Goal: Information Seeking & Learning: Learn about a topic

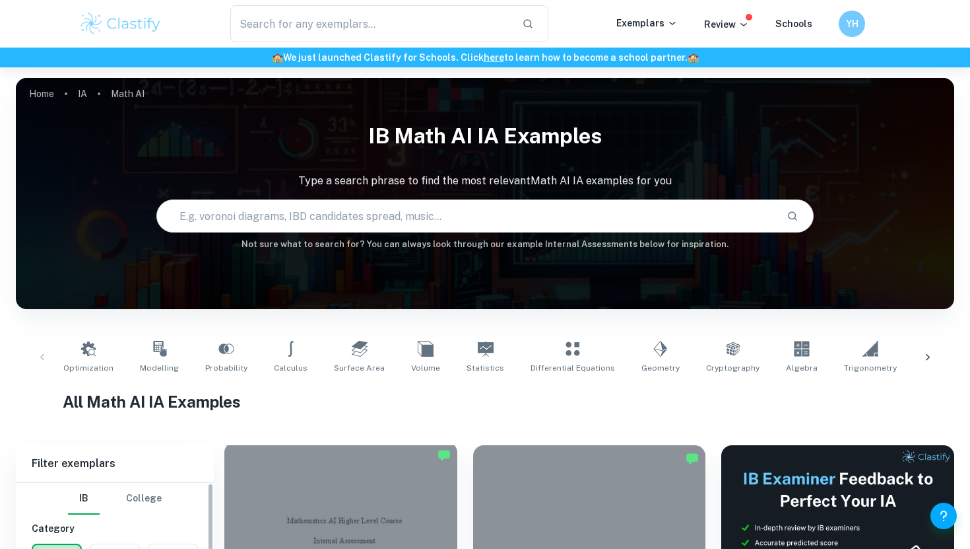
scroll to position [238, 0]
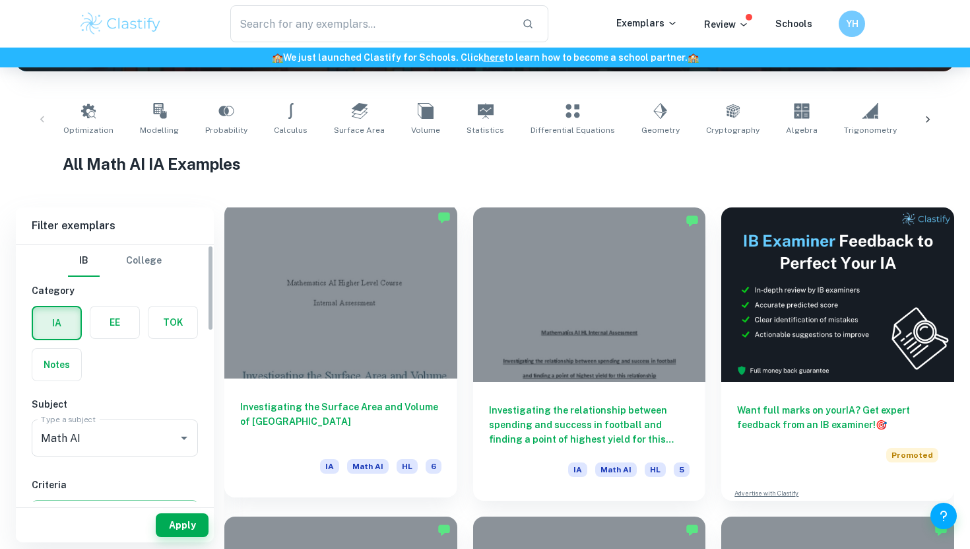
click at [271, 380] on div "Investigating the Surface Area and Volume of Lake Titicaca IA Math AI HL 6" at bounding box center [340, 437] width 233 height 119
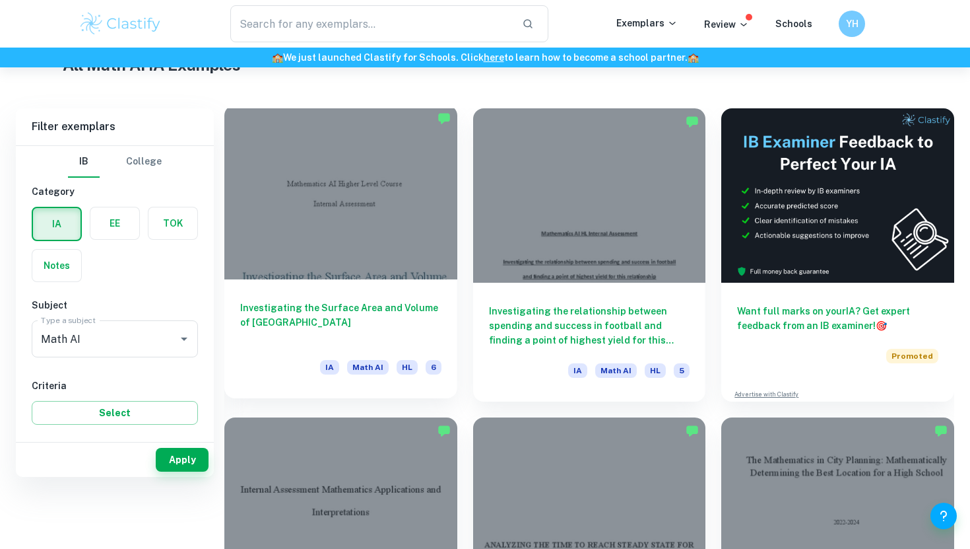
scroll to position [339, 0]
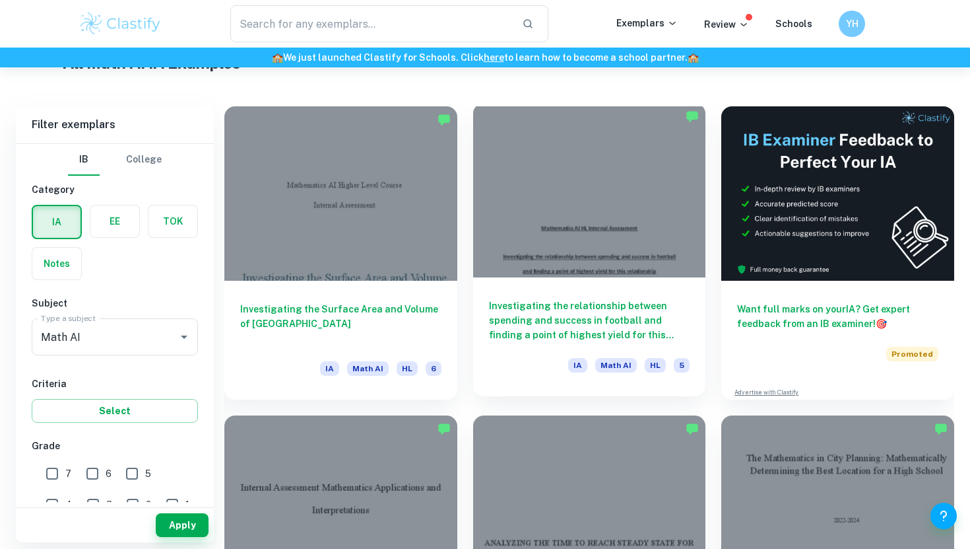
click at [532, 254] on div at bounding box center [589, 190] width 233 height 174
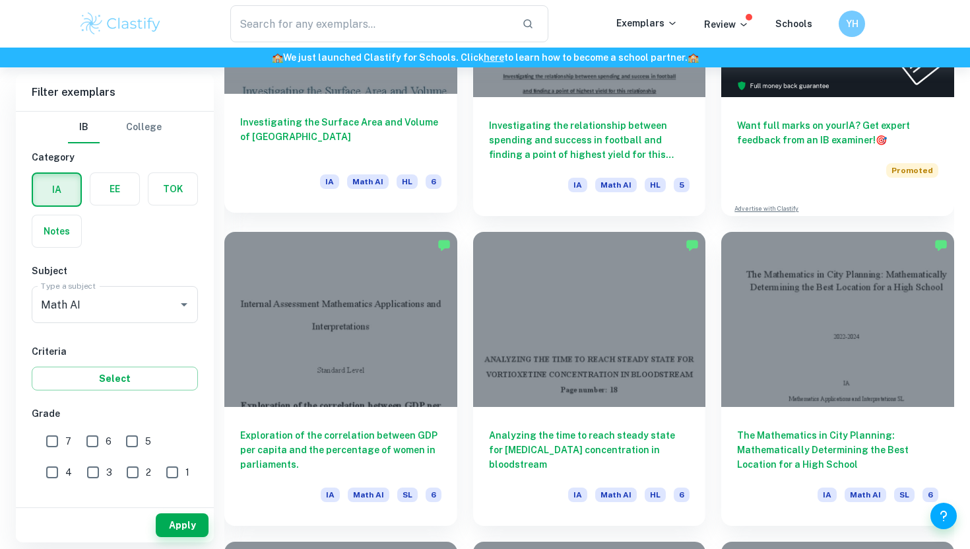
scroll to position [523, 0]
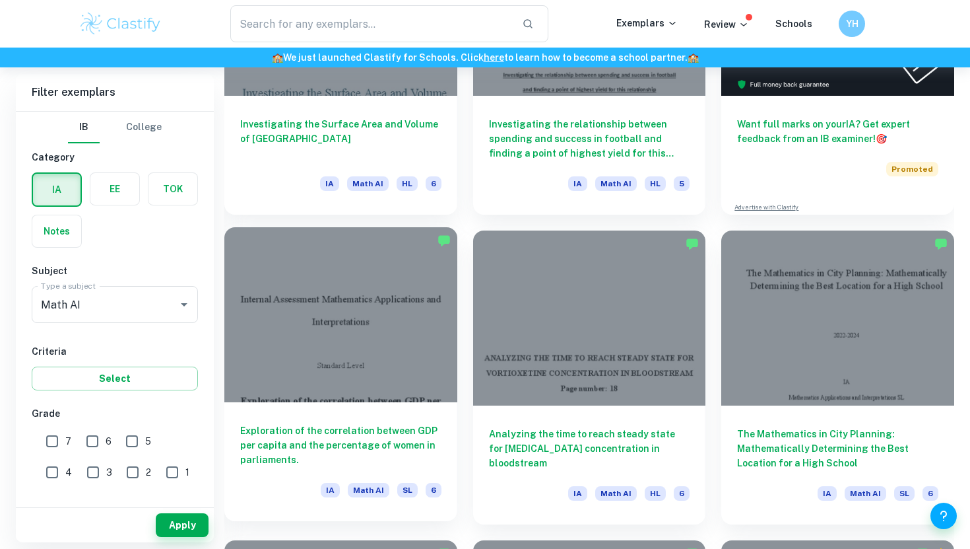
click at [358, 286] on div at bounding box center [340, 314] width 233 height 174
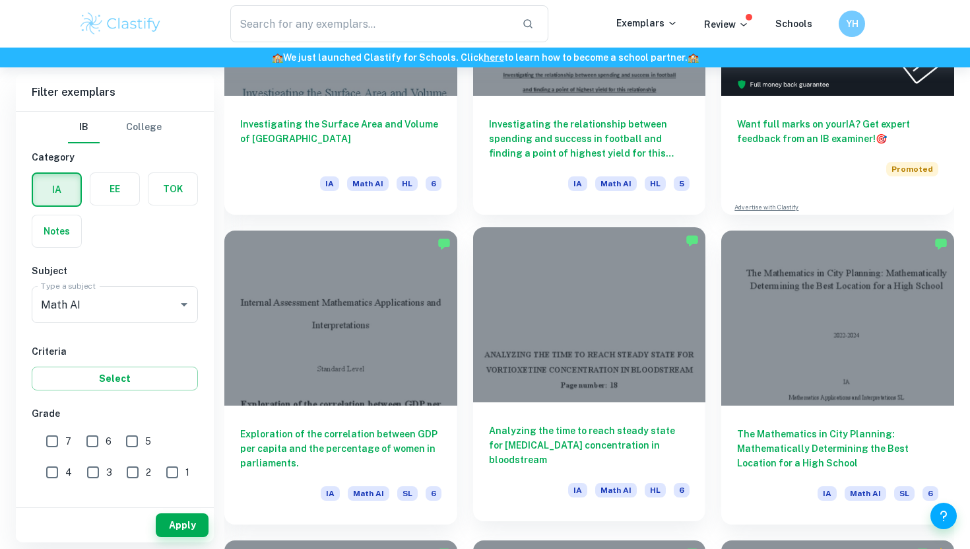
click at [539, 309] on div at bounding box center [589, 314] width 233 height 174
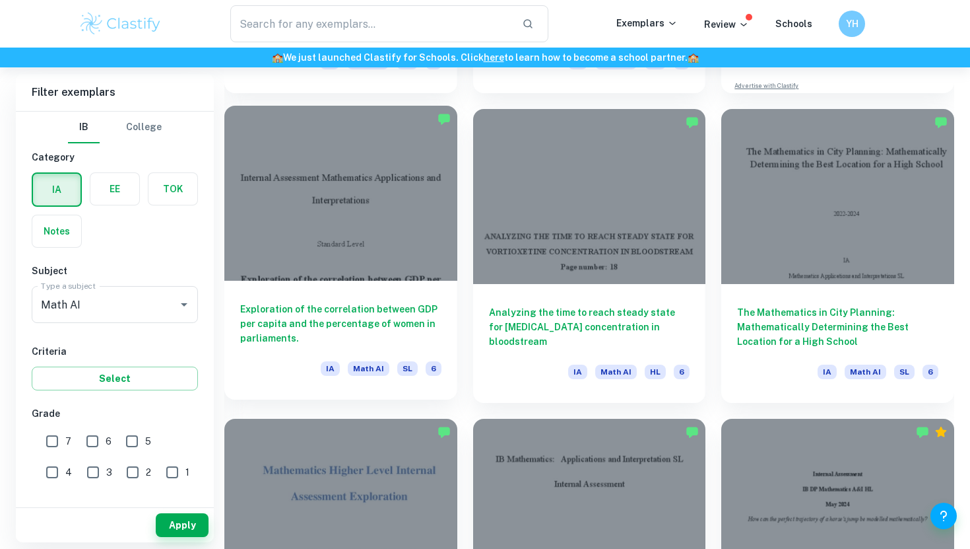
scroll to position [646, 0]
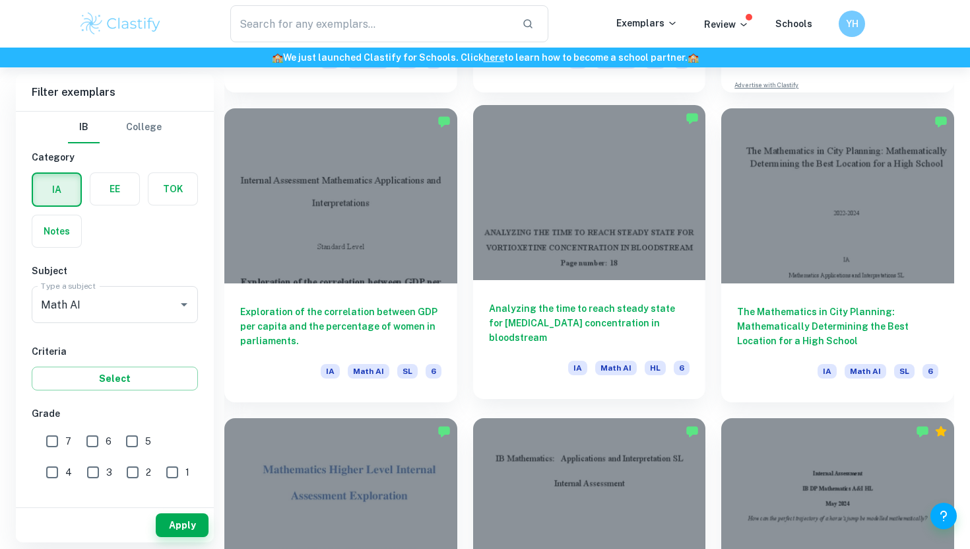
click at [570, 334] on h6 "Analyzing the time to reach steady state for Vortioxetine concentration in bloo…" at bounding box center [589, 323] width 201 height 44
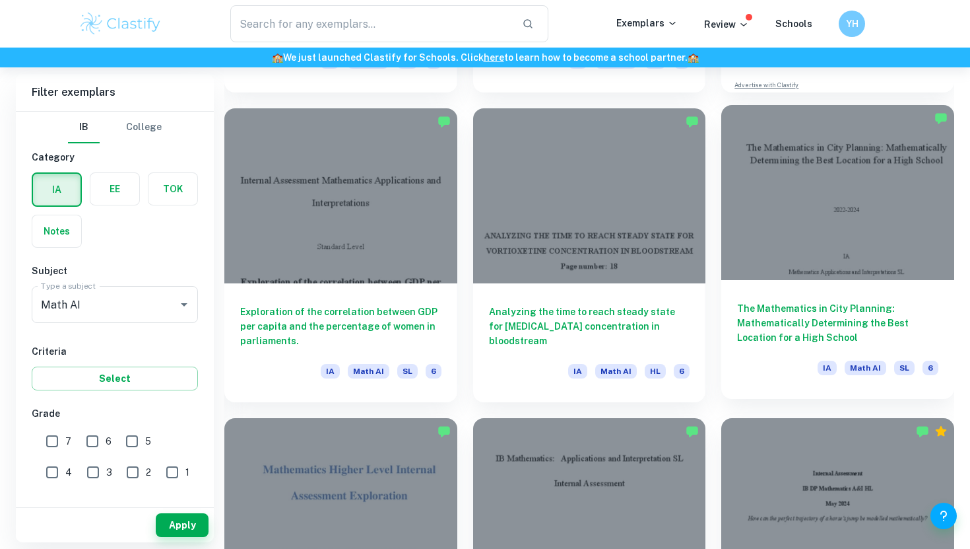
click at [795, 252] on div at bounding box center [837, 192] width 233 height 174
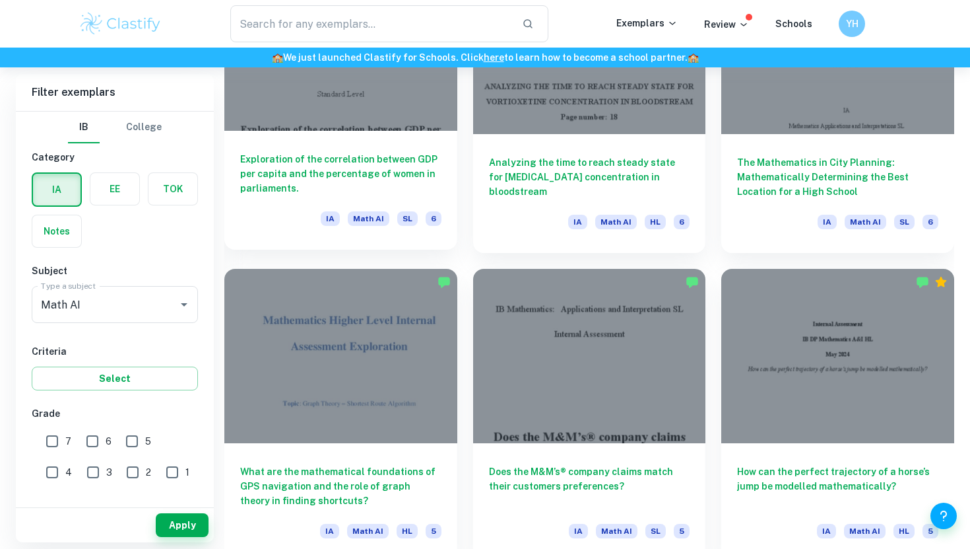
scroll to position [797, 0]
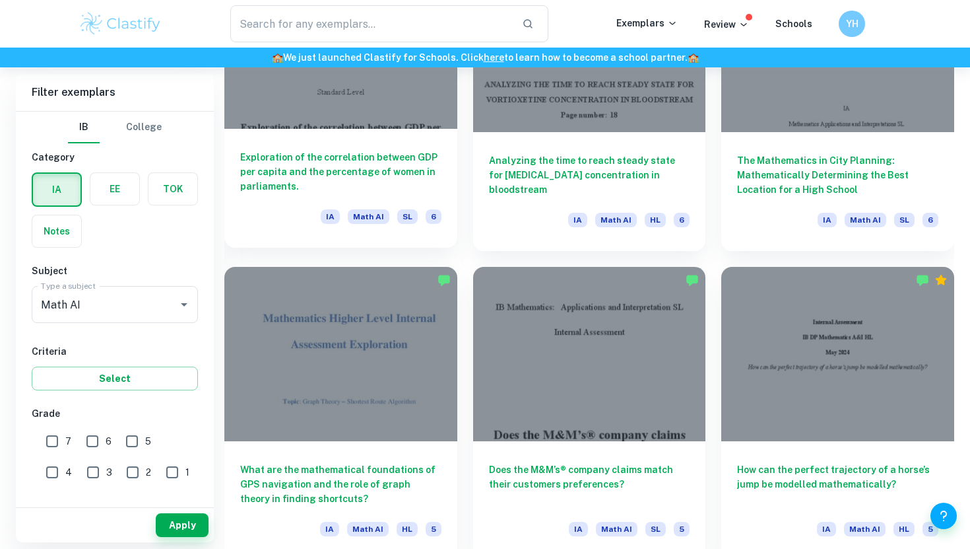
click at [356, 346] on div at bounding box center [340, 354] width 233 height 174
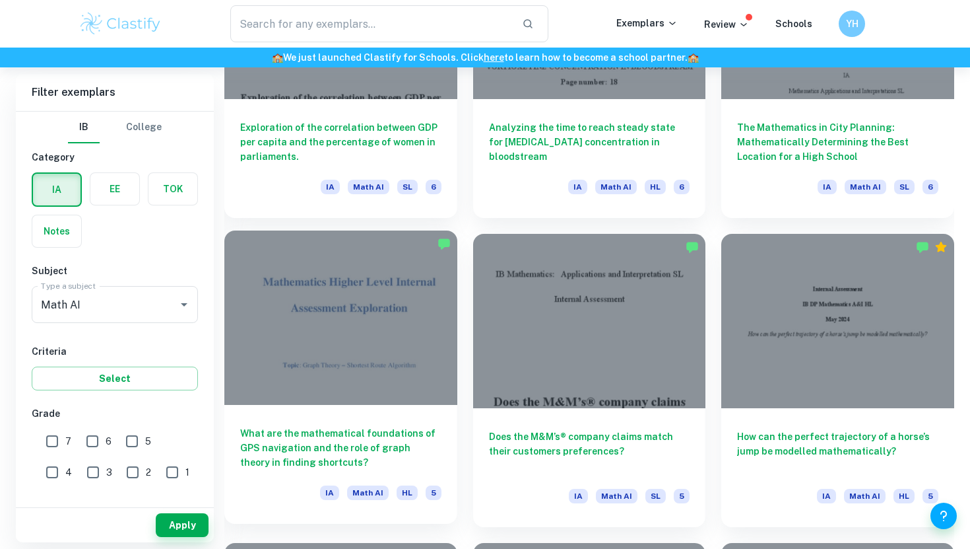
scroll to position [834, 0]
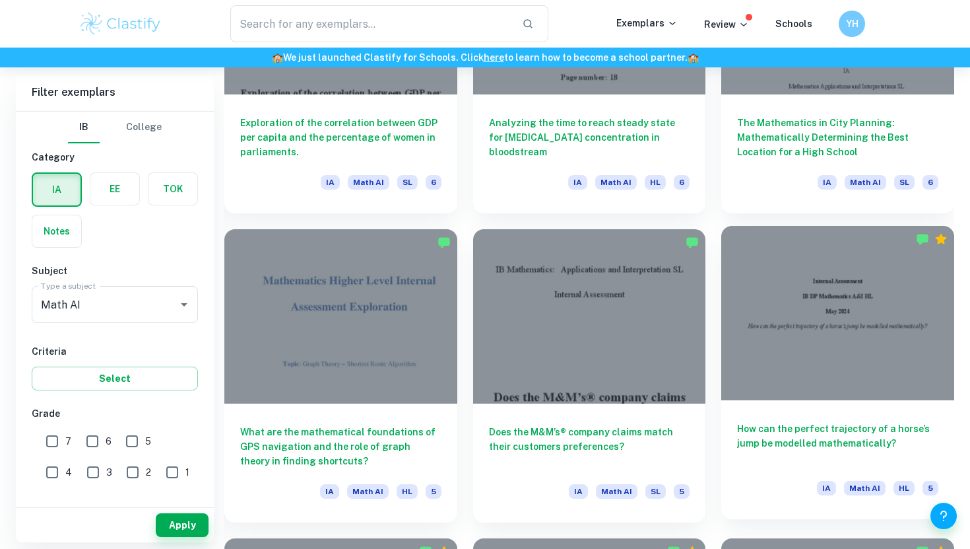
click at [837, 316] on div at bounding box center [837, 313] width 233 height 174
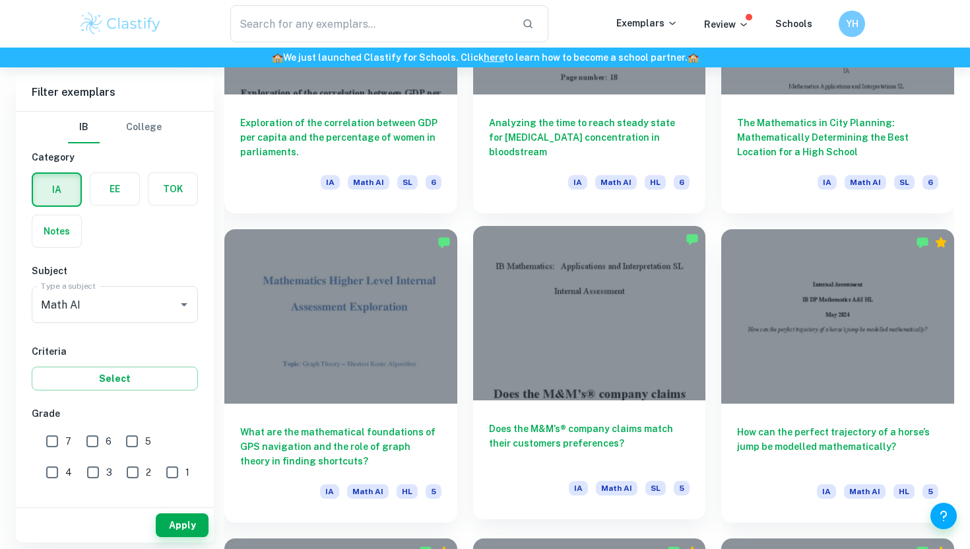
click at [592, 325] on div at bounding box center [589, 313] width 233 height 174
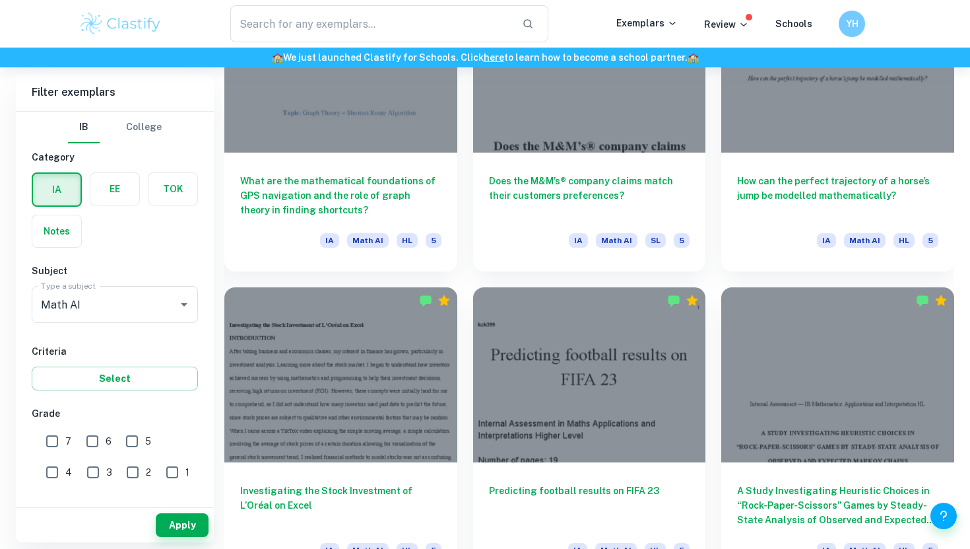
scroll to position [1170, 0]
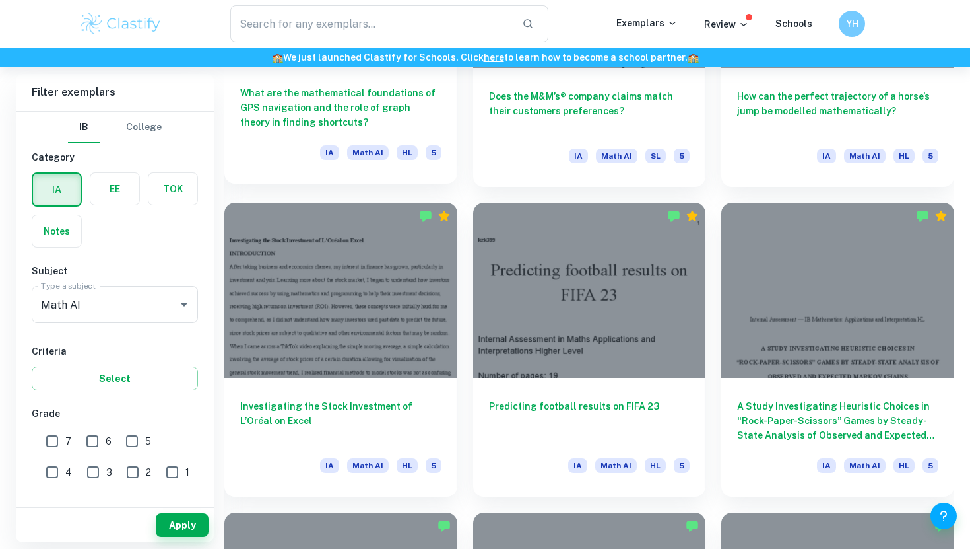
click at [312, 176] on div "What are the mathematical foundations of GPS navigation and the role of graph t…" at bounding box center [340, 124] width 233 height 119
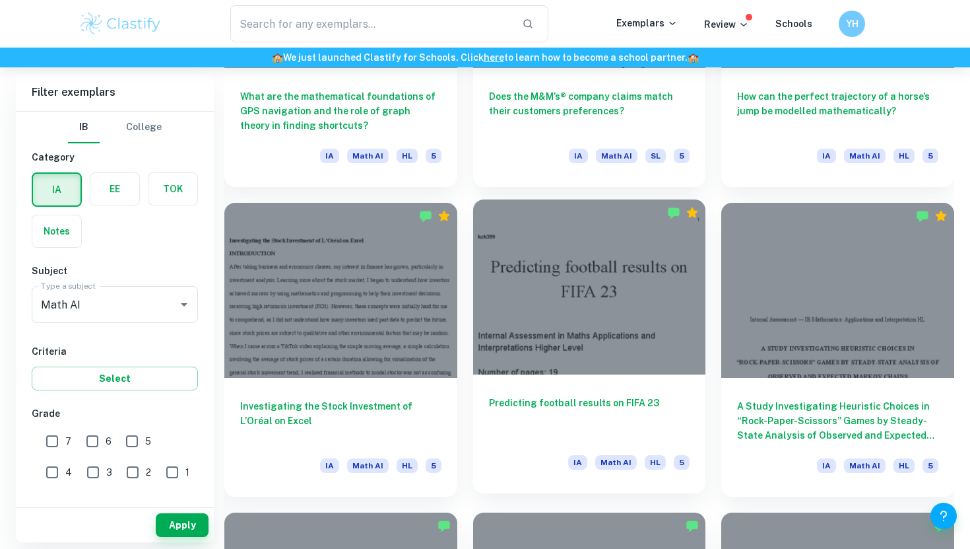
click at [631, 417] on h6 "Predicting football results on FIFA 23" at bounding box center [589, 417] width 201 height 44
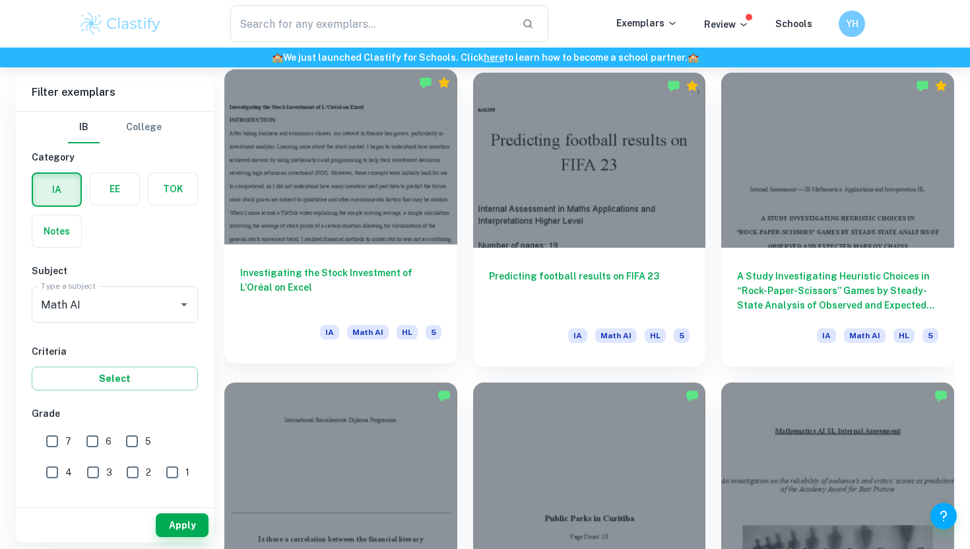
scroll to position [1362, 0]
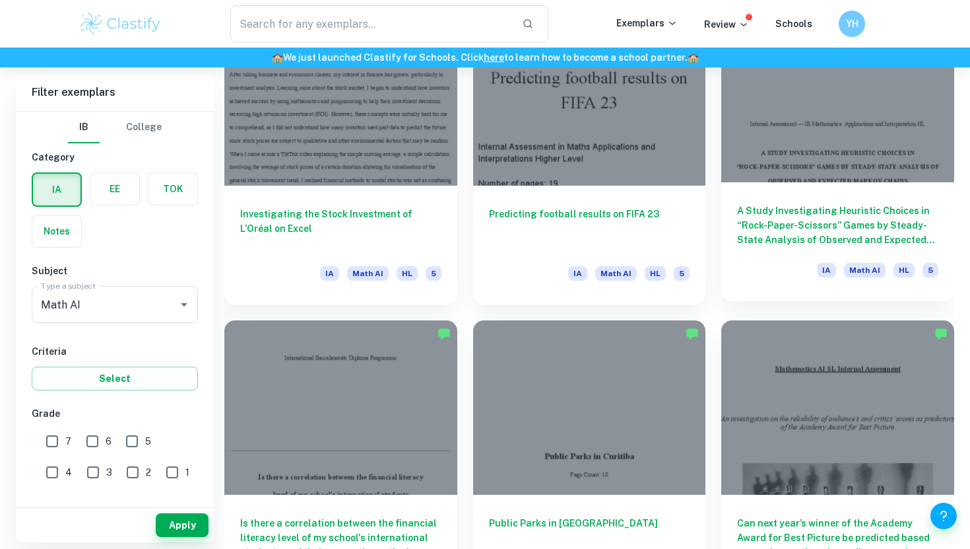
click at [819, 217] on h6 "A Study Investigating Heuristic Choices in “Rock-Paper-Scissors” Games by Stead…" at bounding box center [837, 225] width 201 height 44
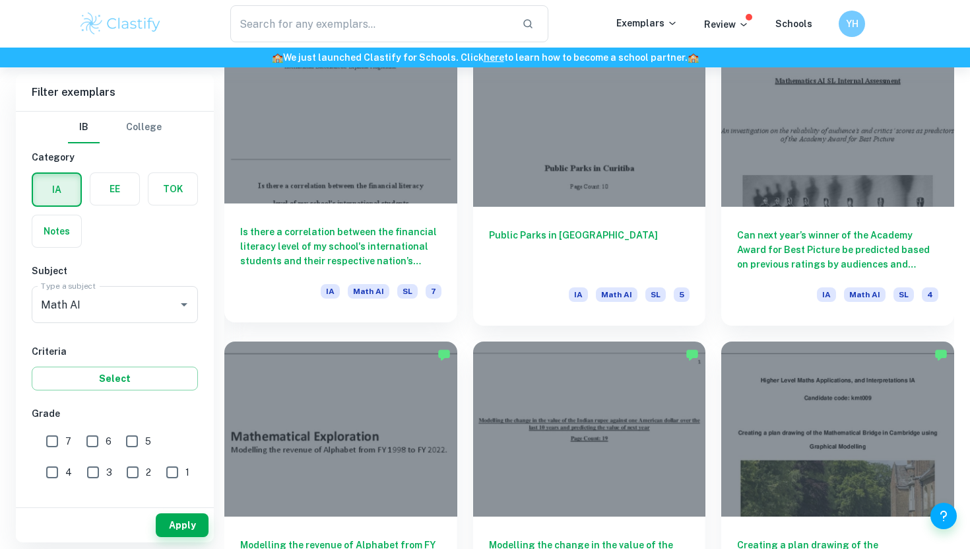
scroll to position [1682, 0]
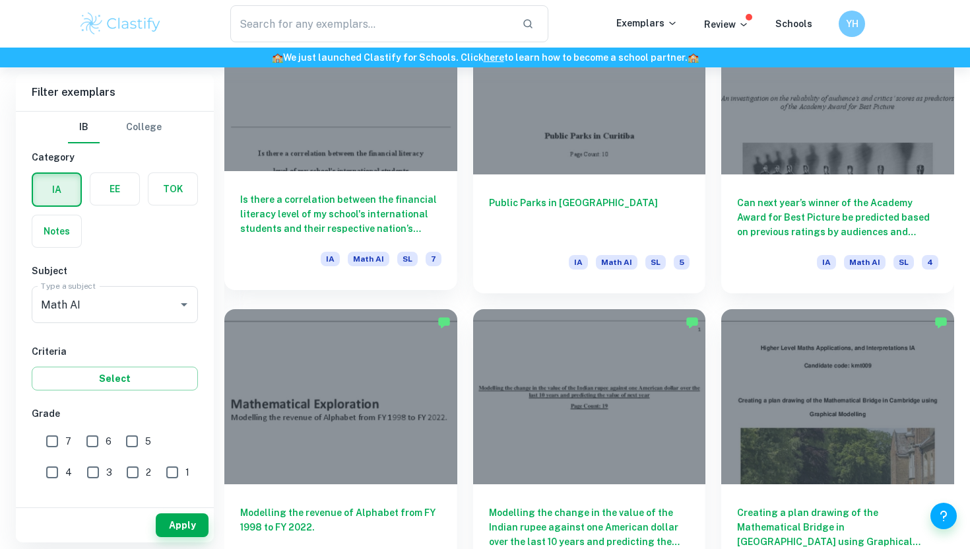
click at [365, 192] on h6 "Is there a correlation between the financial literacy level of my school's inte…" at bounding box center [340, 214] width 201 height 44
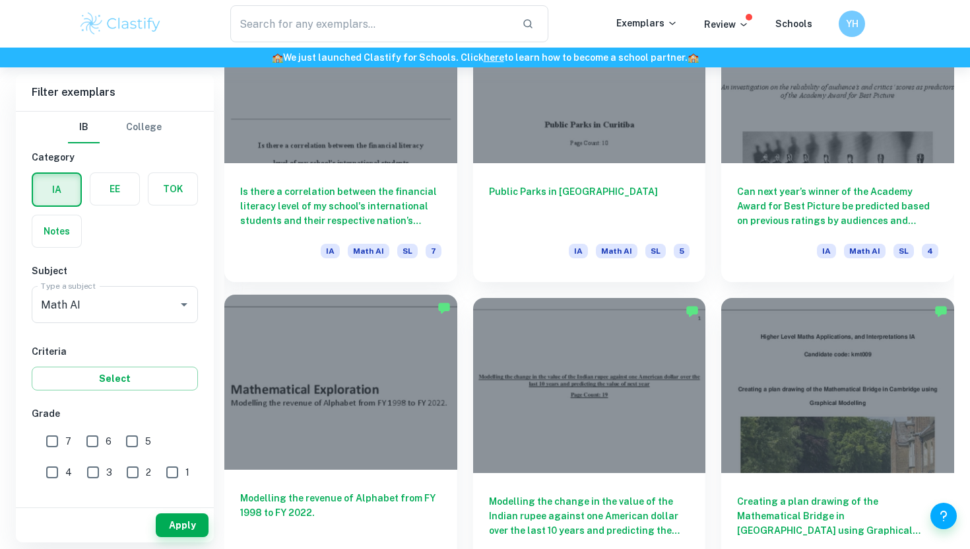
scroll to position [1695, 0]
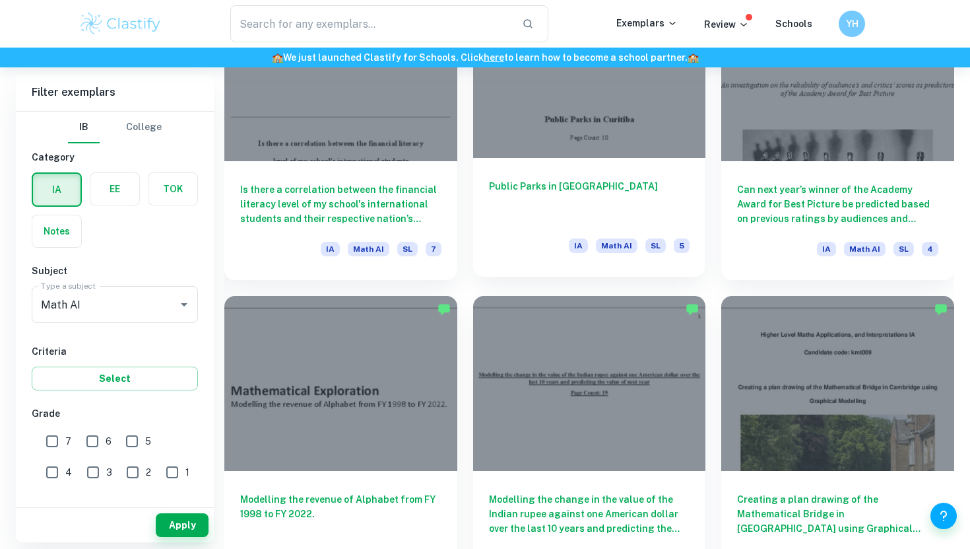
click at [500, 145] on div at bounding box center [589, 70] width 233 height 174
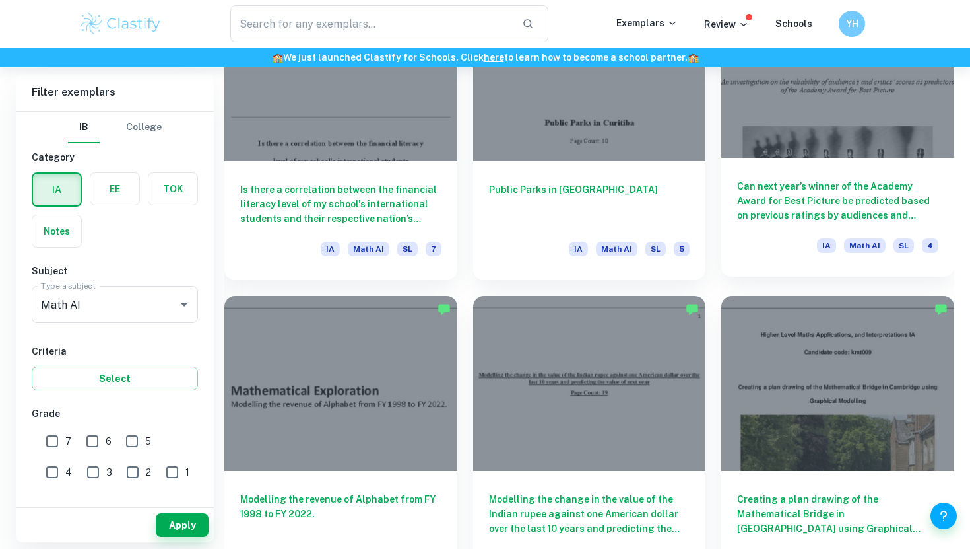
click at [773, 147] on div at bounding box center [837, 70] width 233 height 174
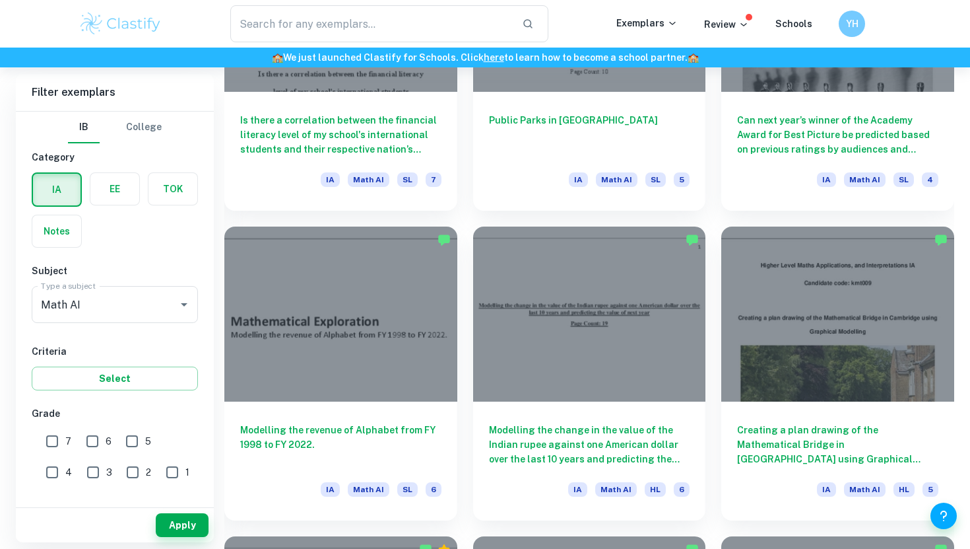
scroll to position [1859, 0]
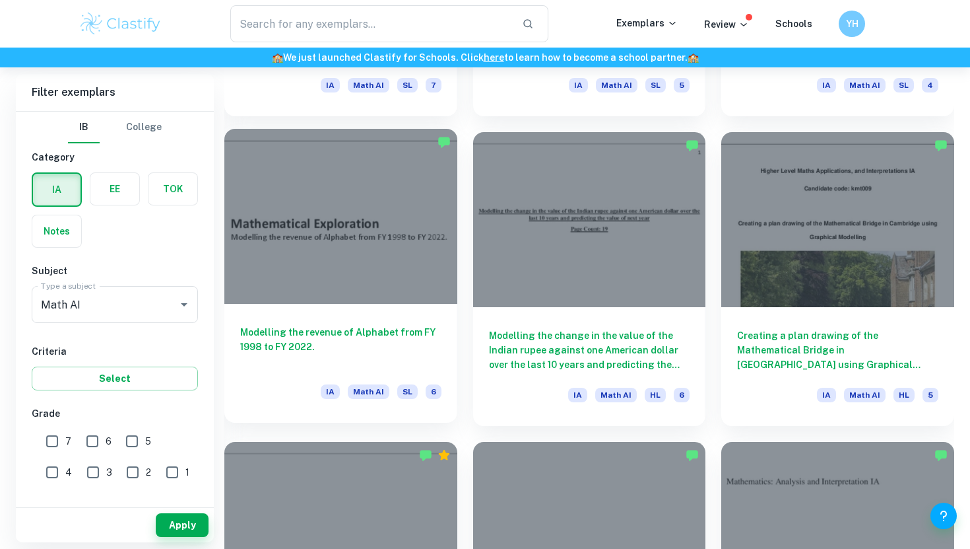
click at [378, 266] on div at bounding box center [340, 216] width 233 height 174
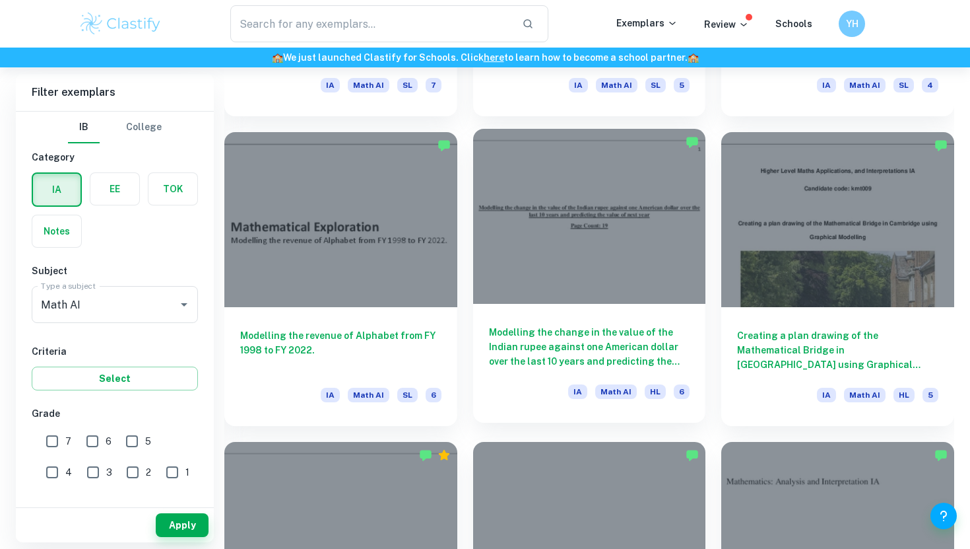
click at [595, 377] on div "Modelling the change in the value of the Indian rupee against one American doll…" at bounding box center [589, 363] width 233 height 119
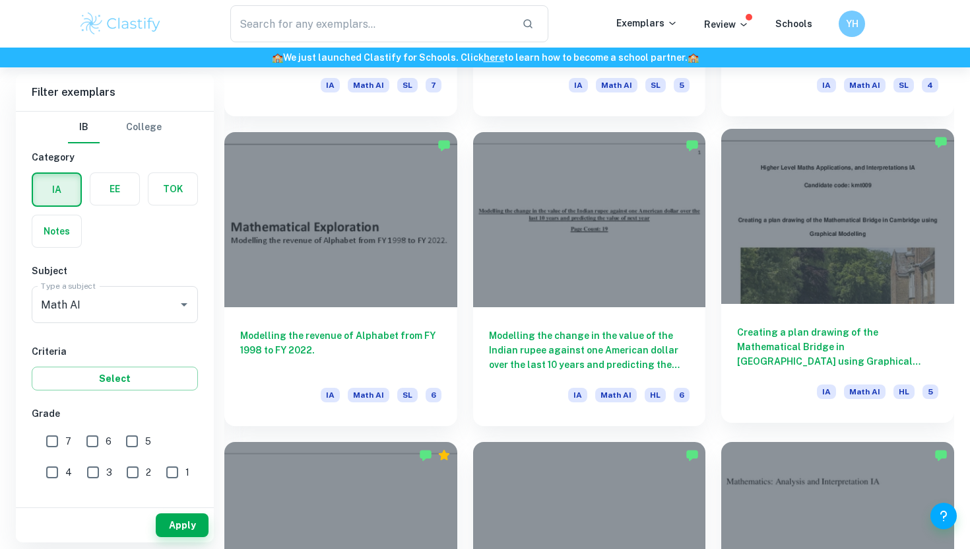
click at [774, 289] on div at bounding box center [837, 216] width 233 height 174
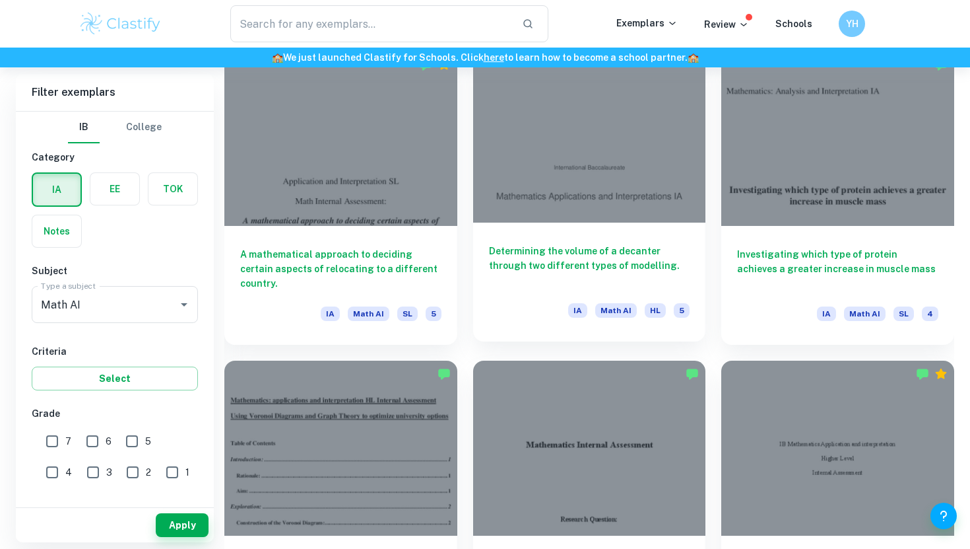
scroll to position [2259, 0]
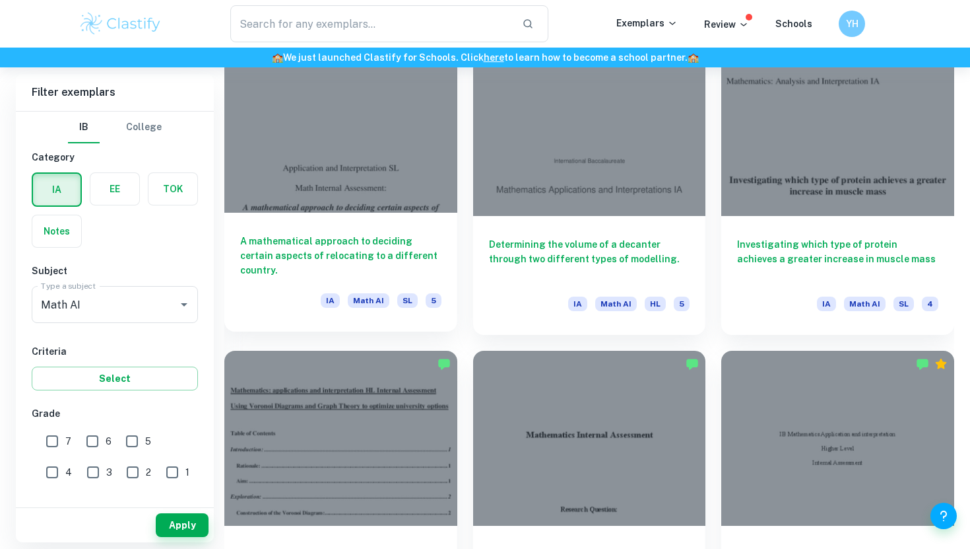
click at [303, 100] on div at bounding box center [340, 125] width 233 height 174
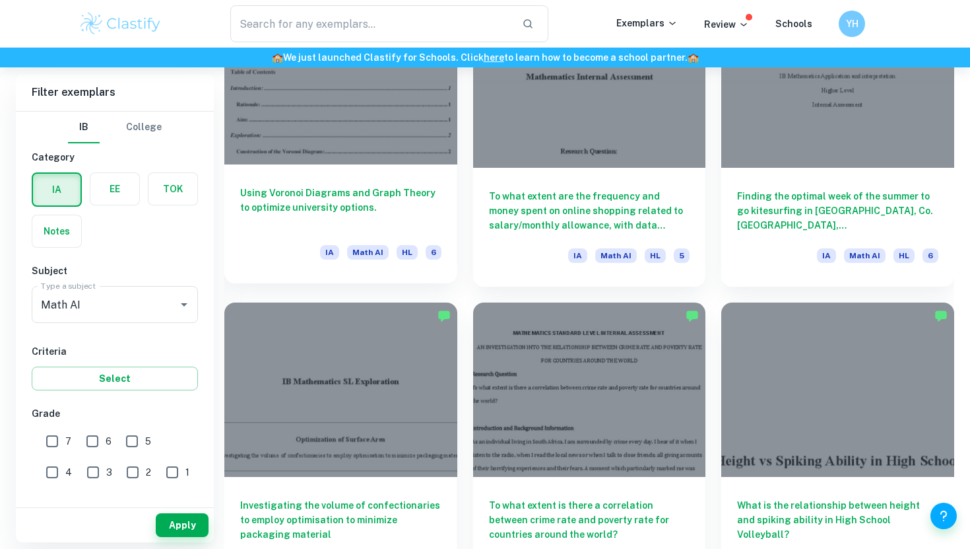
scroll to position [2616, 0]
click at [337, 154] on div at bounding box center [340, 77] width 233 height 174
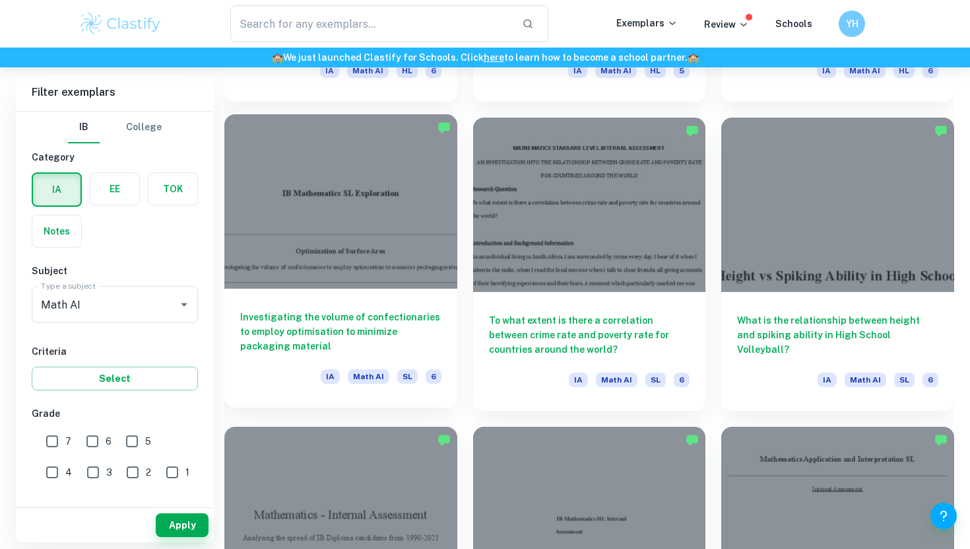
scroll to position [2802, 0]
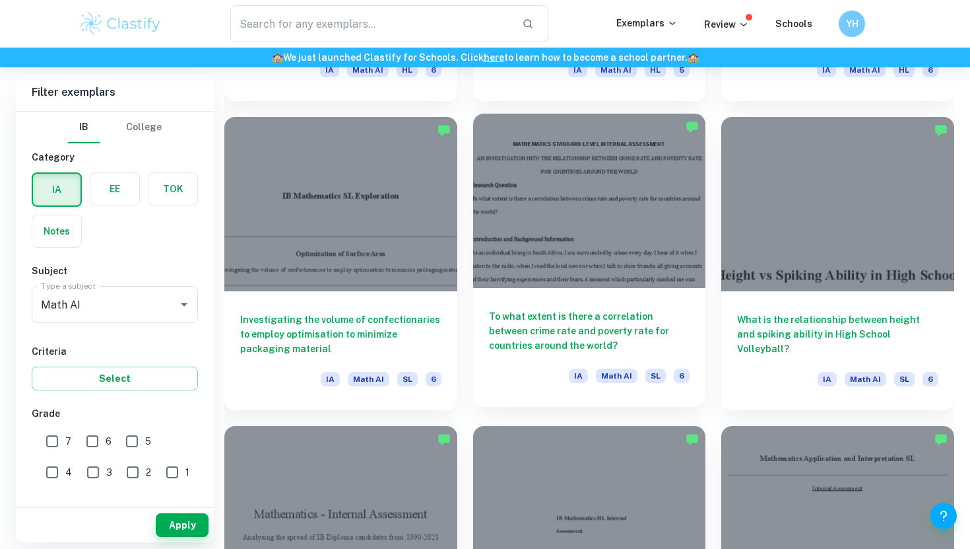
click at [577, 281] on div at bounding box center [589, 201] width 233 height 174
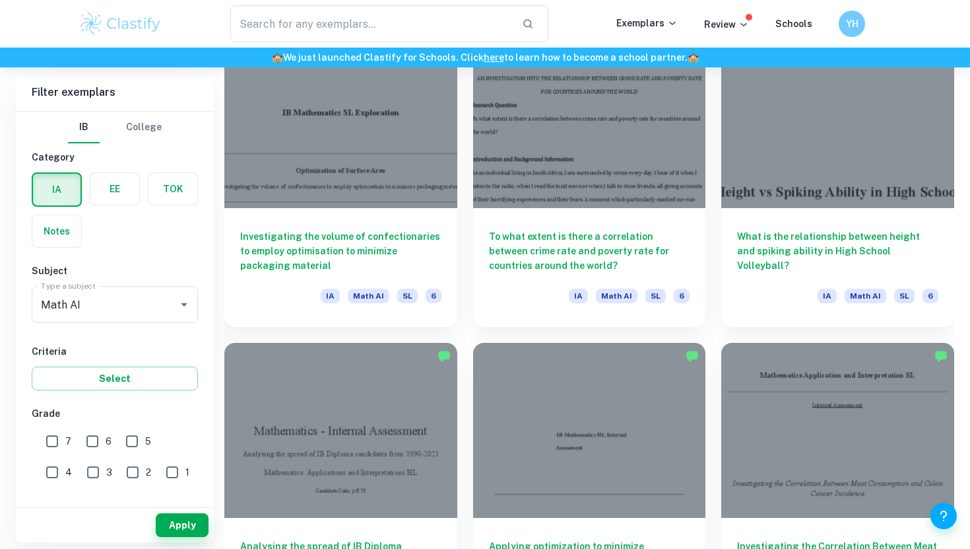
scroll to position [2959, 0]
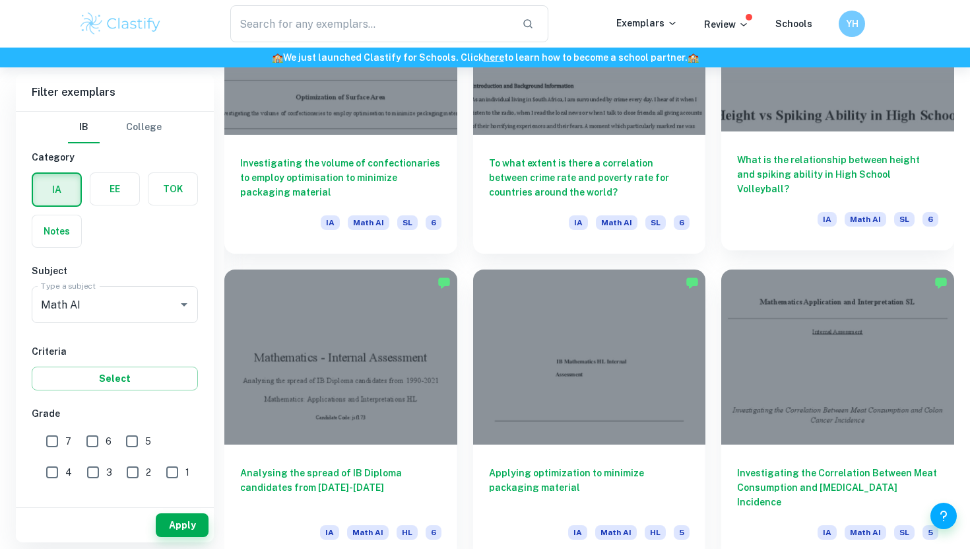
click at [803, 172] on h6 "What is the relationship between height and spiking ability in High School Voll…" at bounding box center [837, 174] width 201 height 44
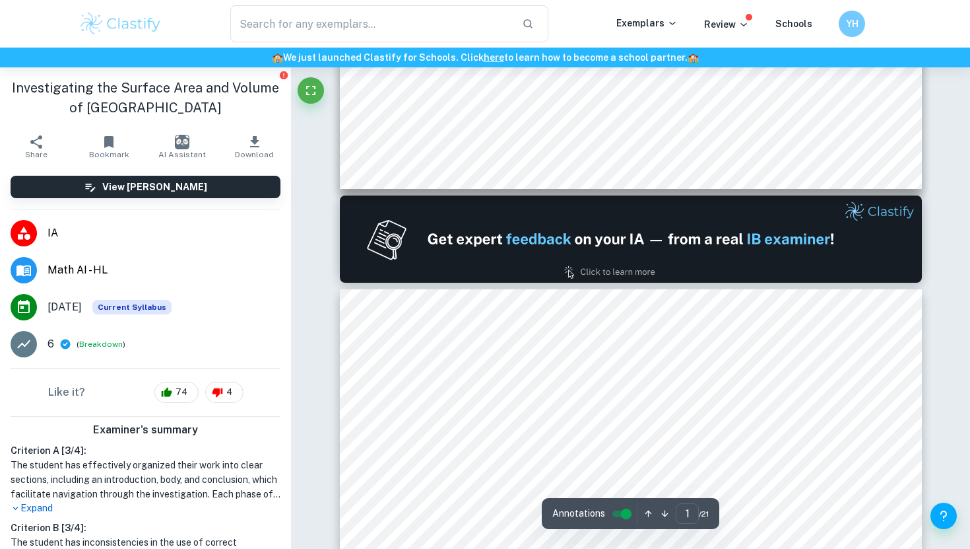
type input "2"
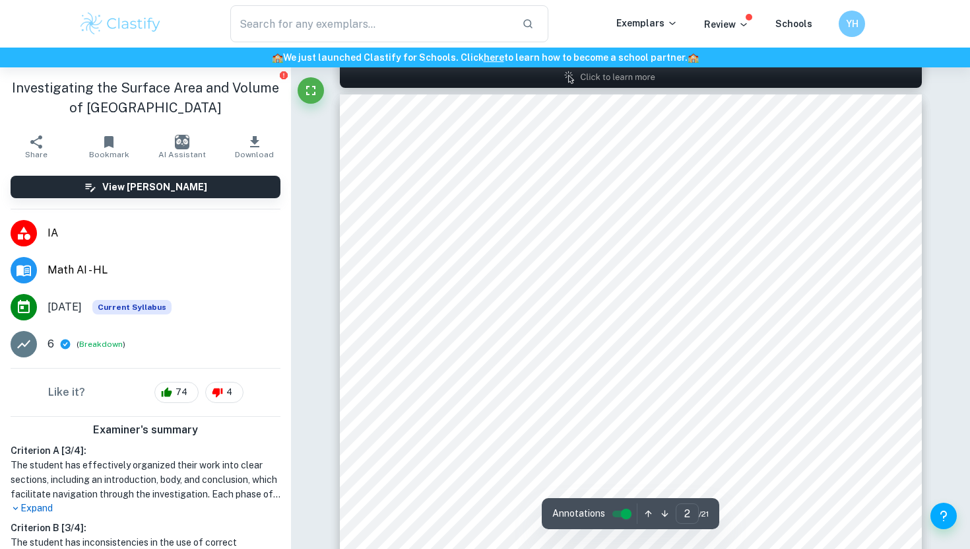
scroll to position [841, 0]
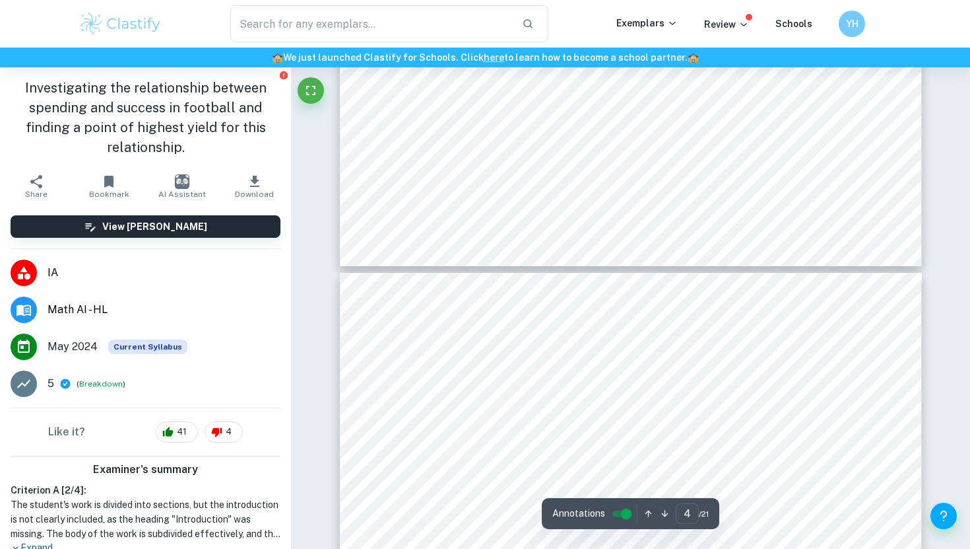
type input "5"
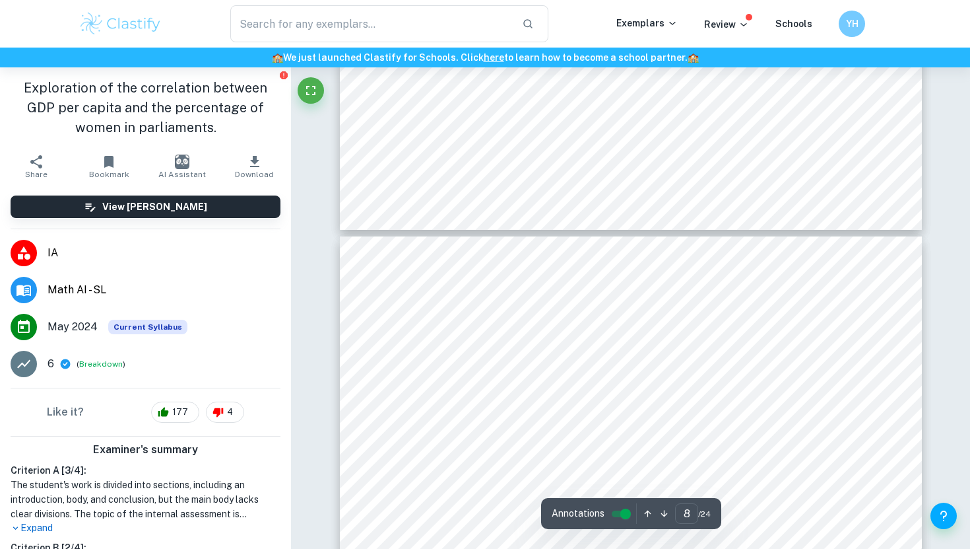
type input "9"
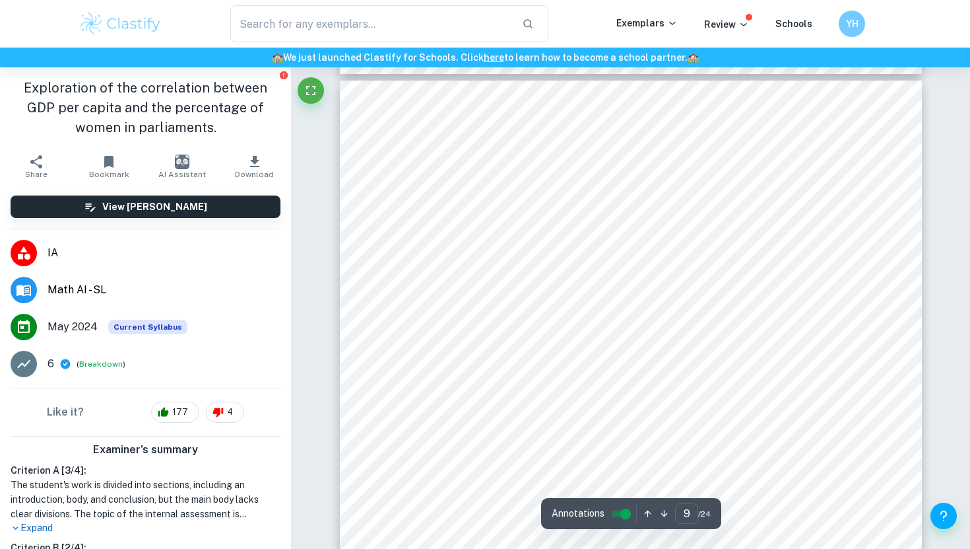
scroll to position [5421, 0]
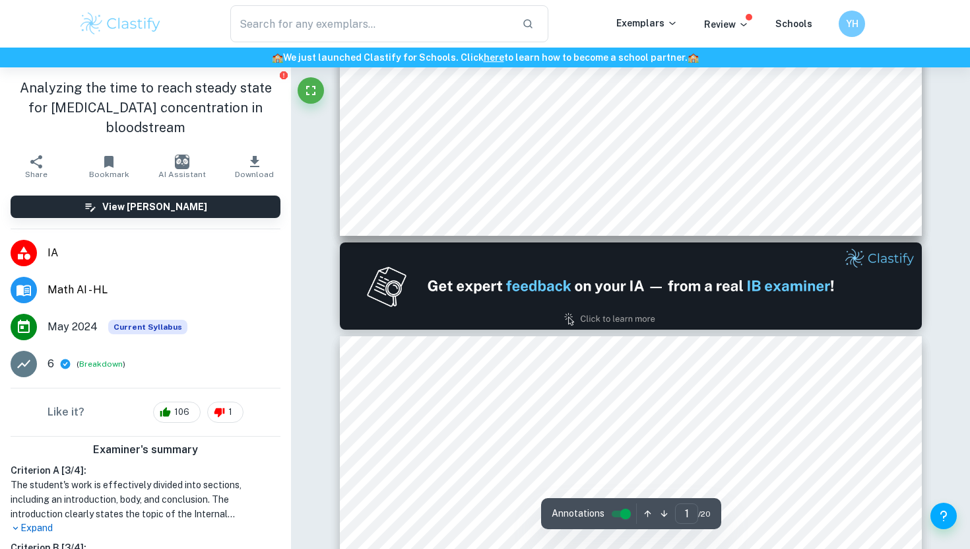
type input "2"
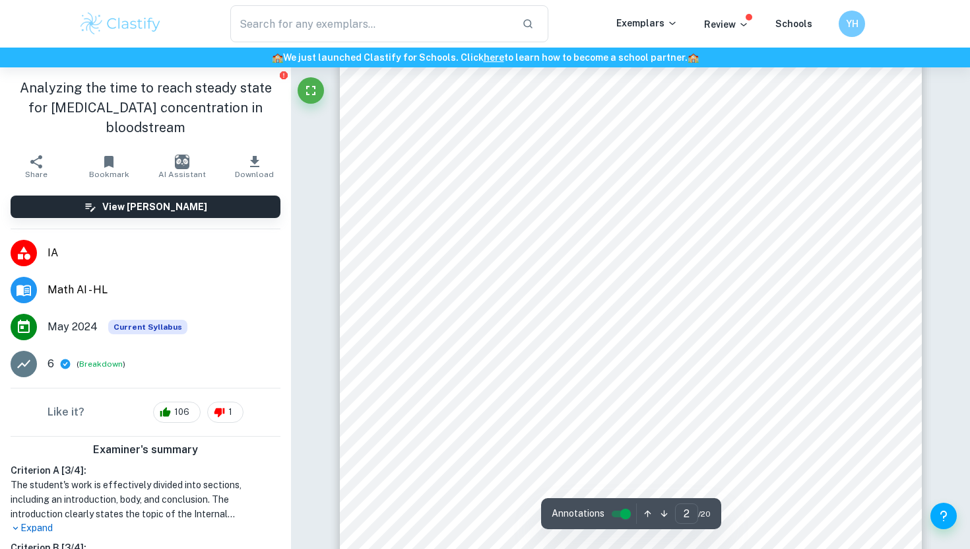
scroll to position [1038, 0]
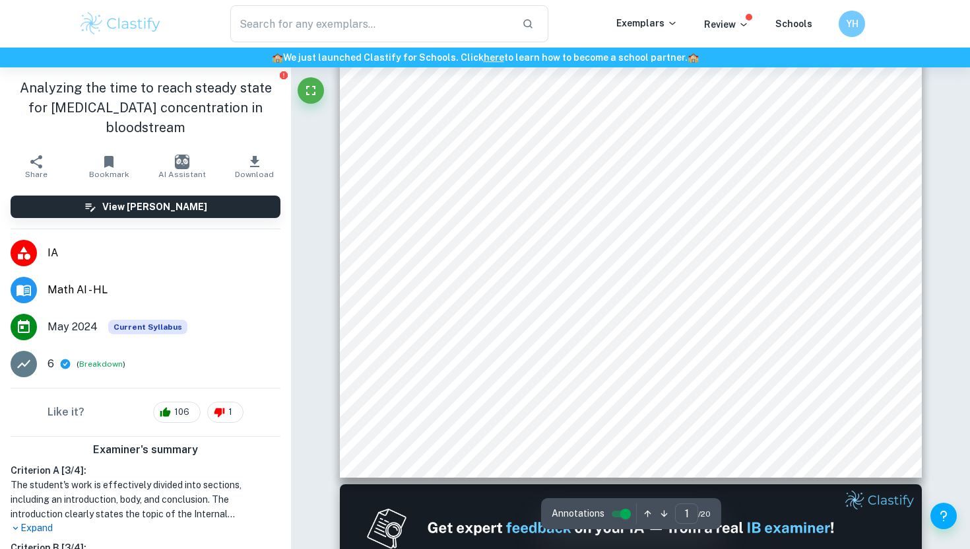
type input "2"
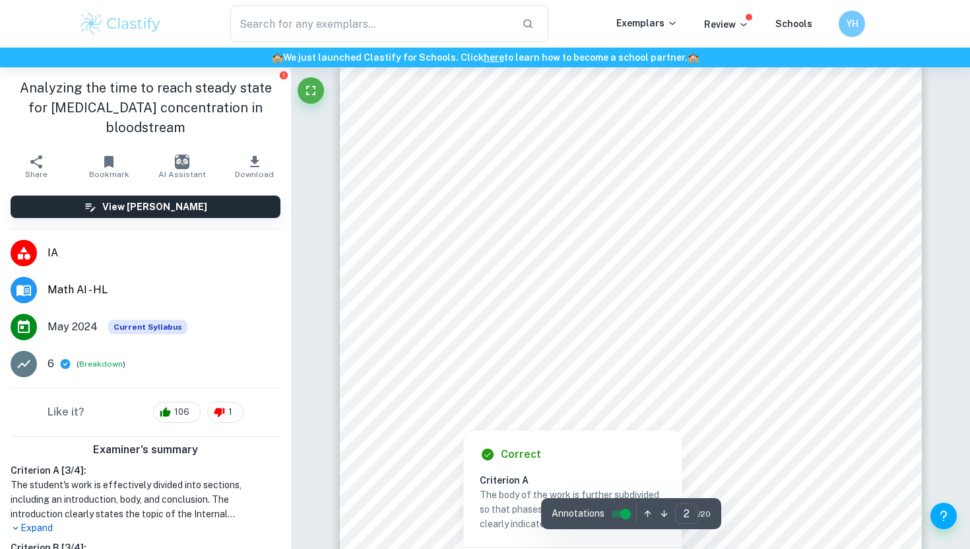
scroll to position [949, 0]
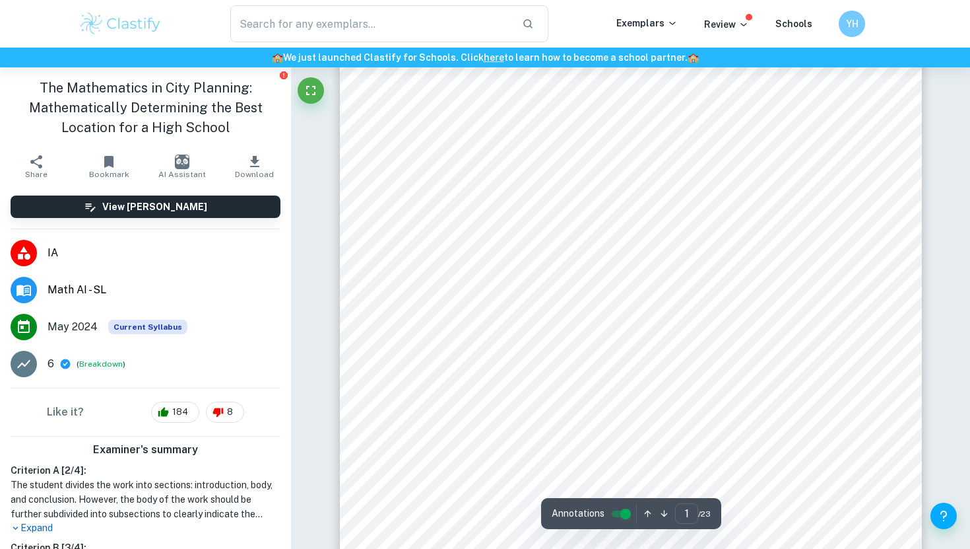
scroll to position [141, 0]
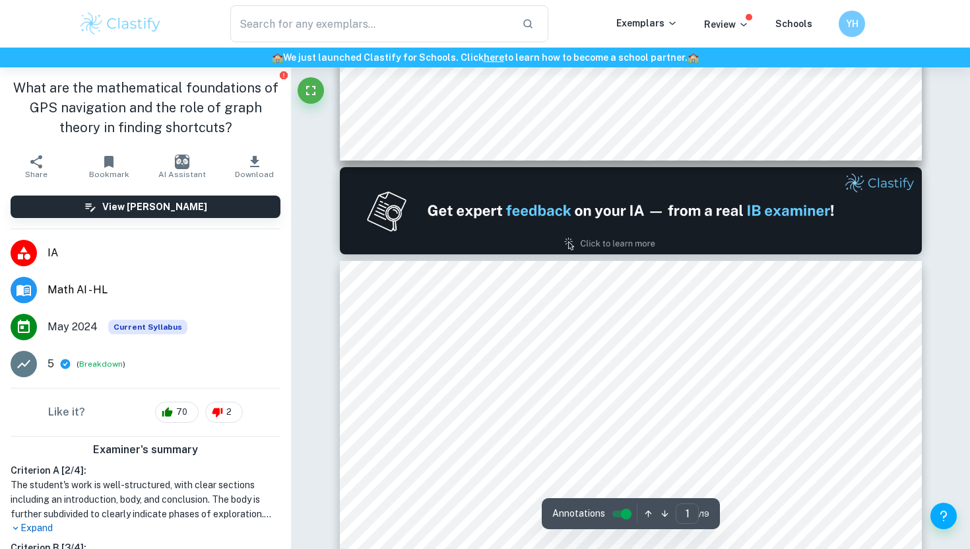
type input "2"
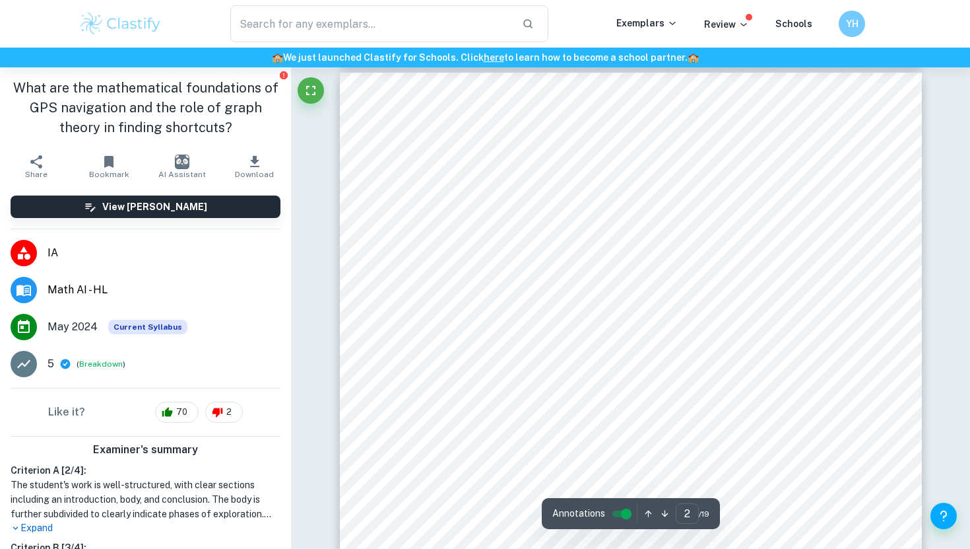
scroll to position [863, 0]
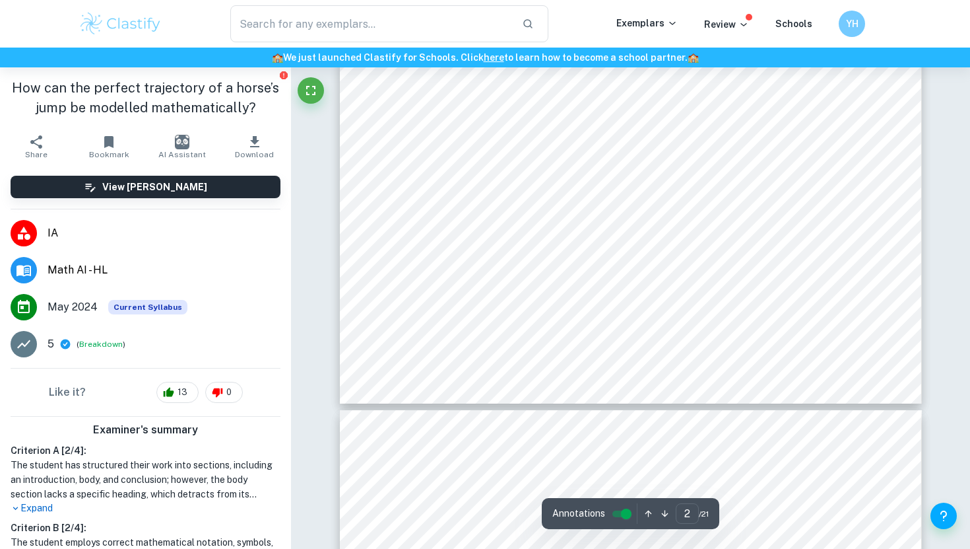
type input "3"
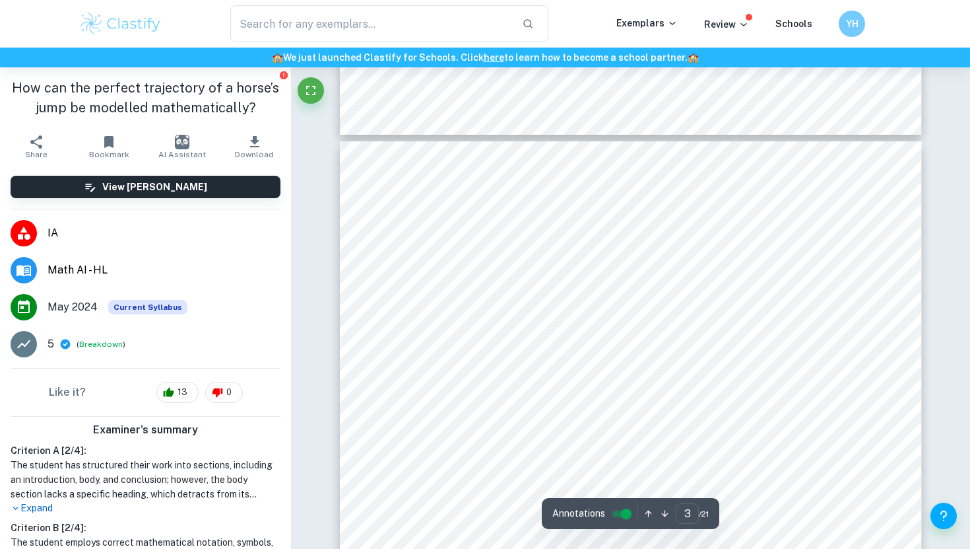
scroll to position [1718, 0]
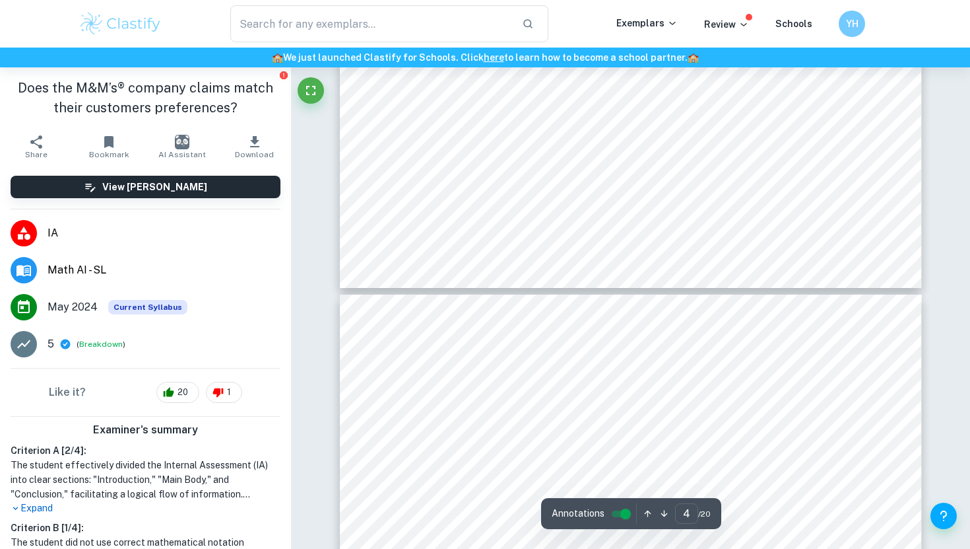
type input "5"
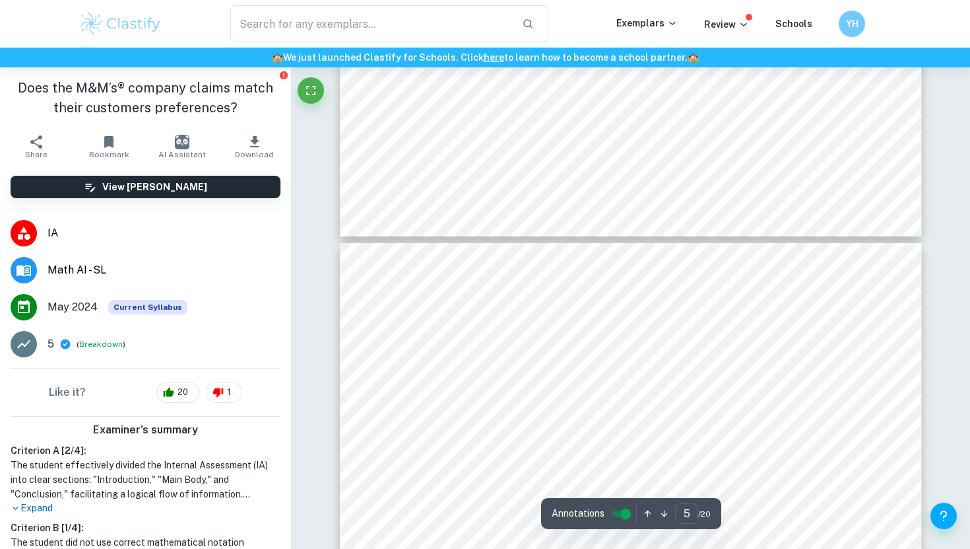
scroll to position [3249, 0]
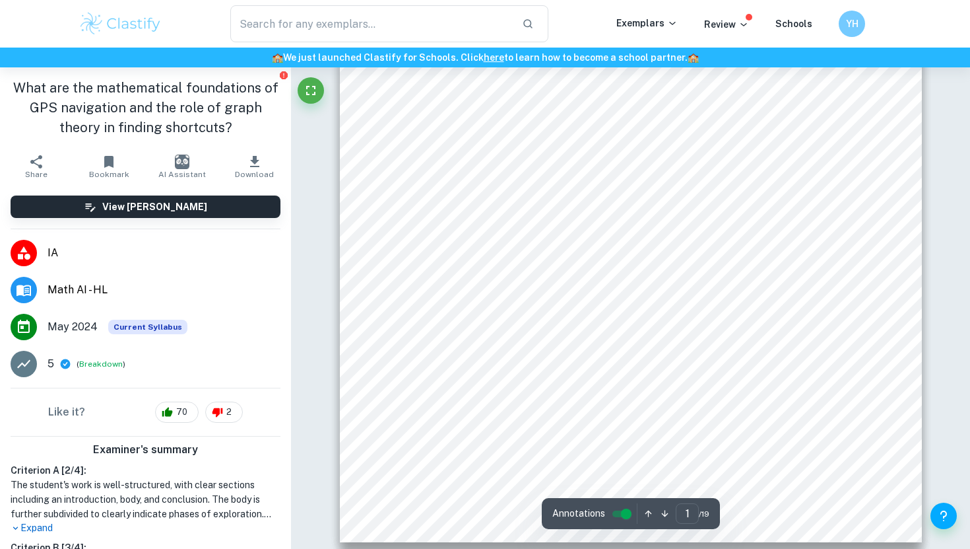
type input "2"
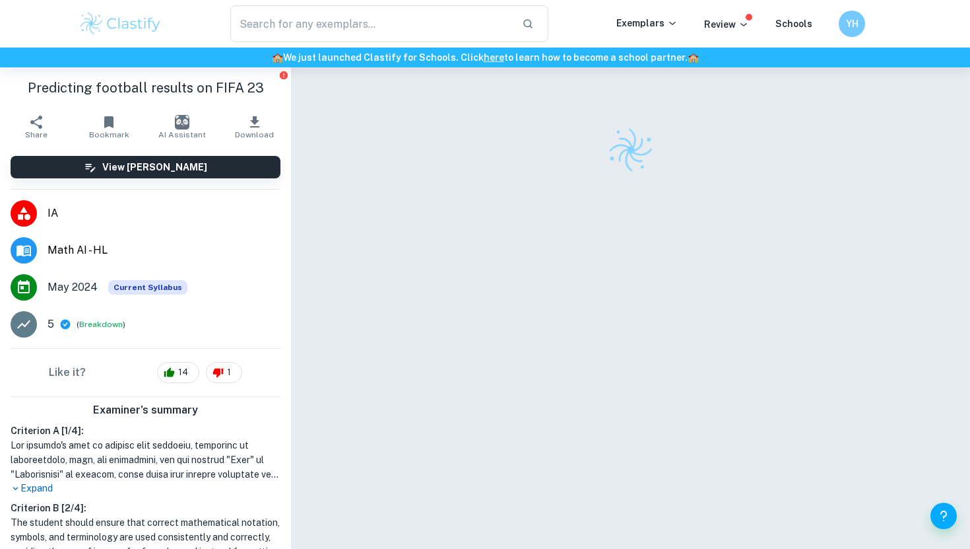
scroll to position [67, 0]
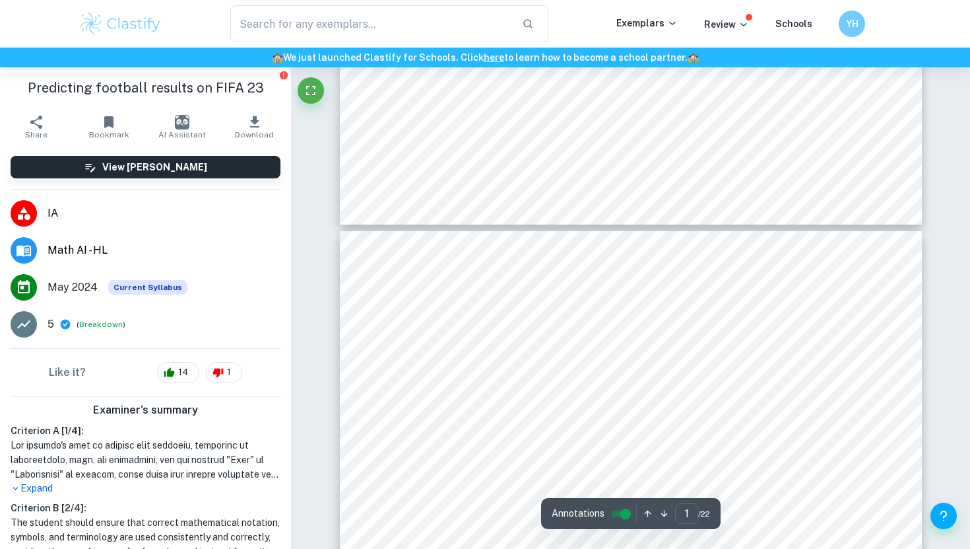
type input "2"
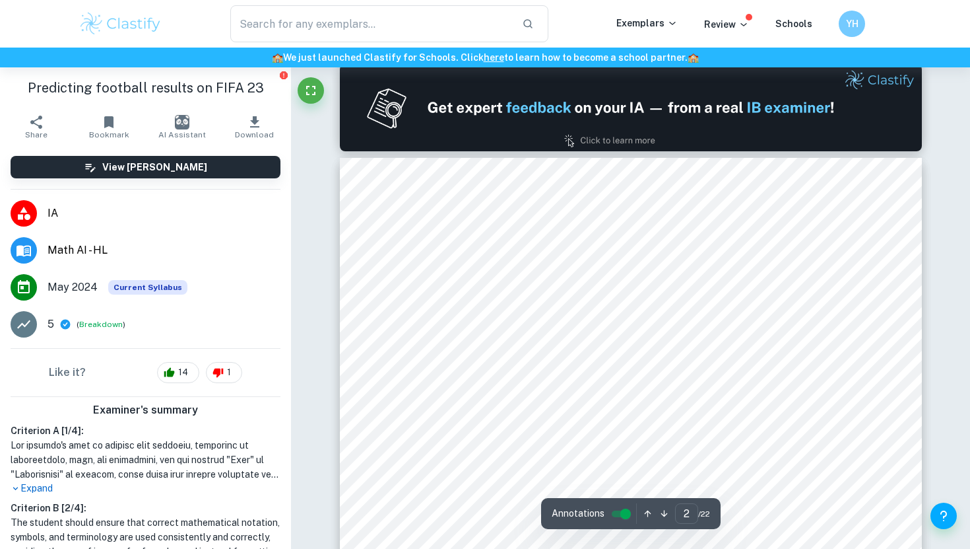
scroll to position [792, 0]
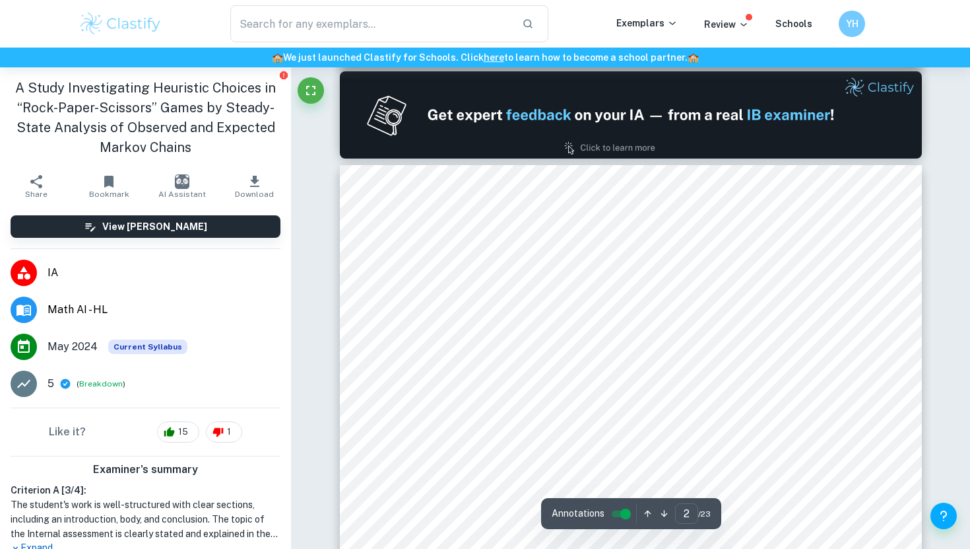
scroll to position [770, 0]
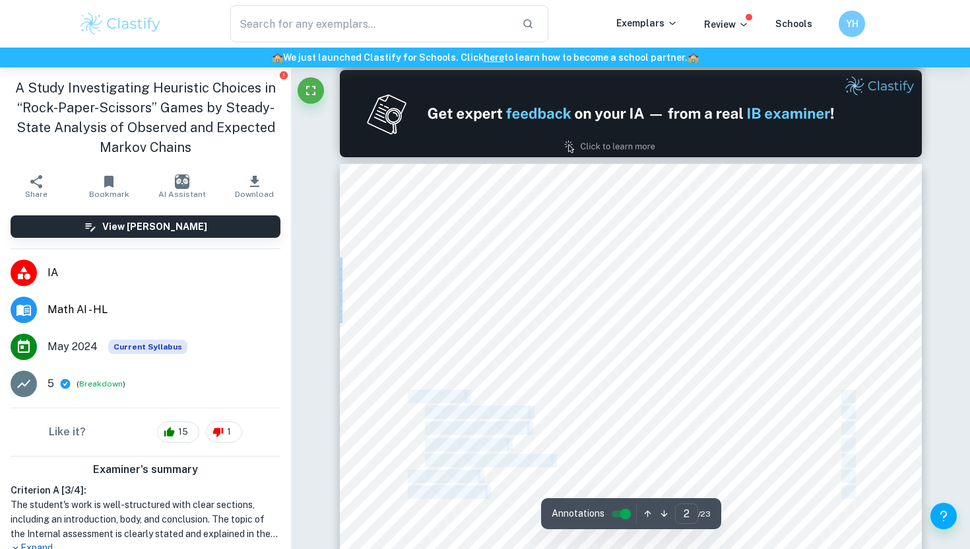
drag, startPoint x: 409, startPoint y: 400, endPoint x: 578, endPoint y: 445, distance: 174.8
click at [576, 447] on div "TABLE OF CONTENTS INTRODUCTION 1 METHODOLOGY 3 PREPARATION 4 Observed Data 4 Tr…" at bounding box center [631, 540] width 582 height 753
click at [578, 445] on div "TABLE OF CONTENTS INTRODUCTION 1 METHODOLOGY 3 PREPARATION 4 Observed Data 4 Tr…" at bounding box center [631, 540] width 582 height 753
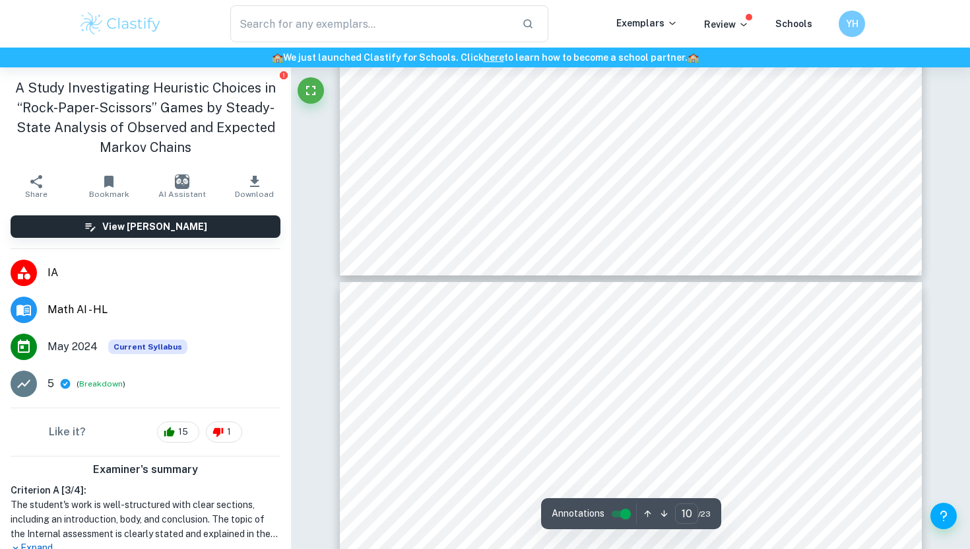
type input "11"
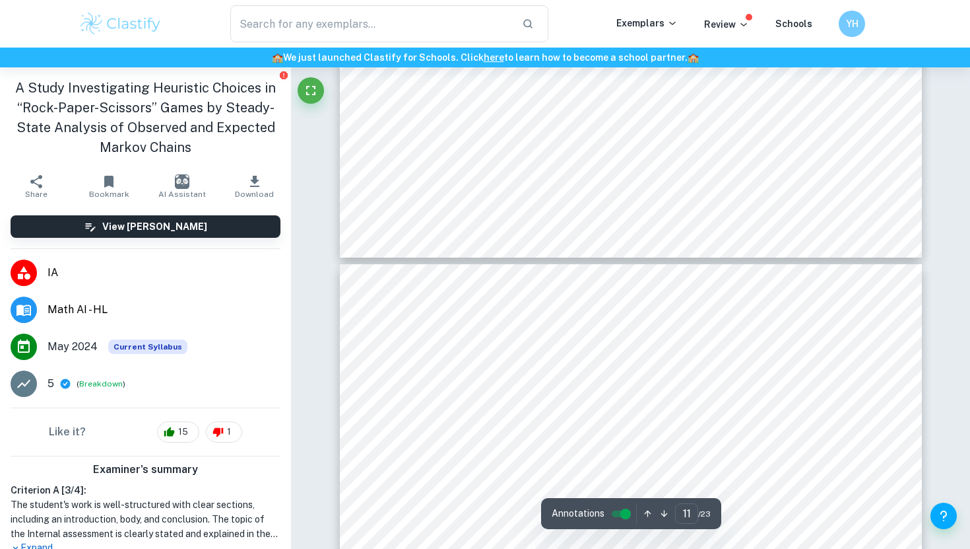
scroll to position [7509, 0]
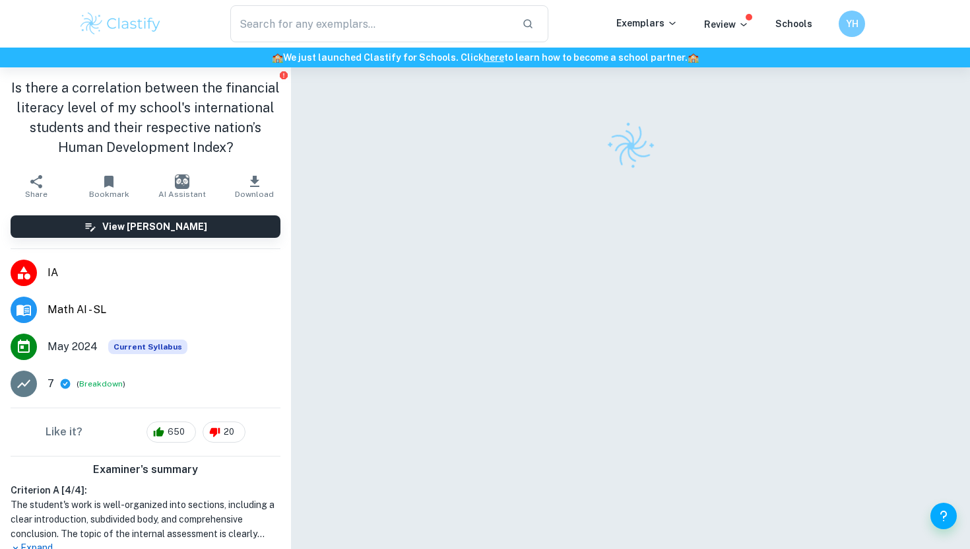
scroll to position [9, 0]
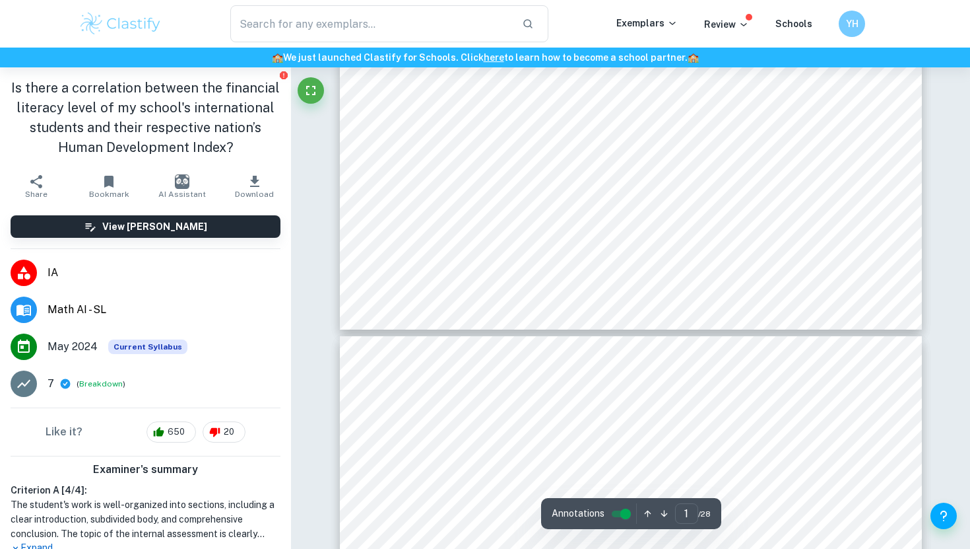
type input "2"
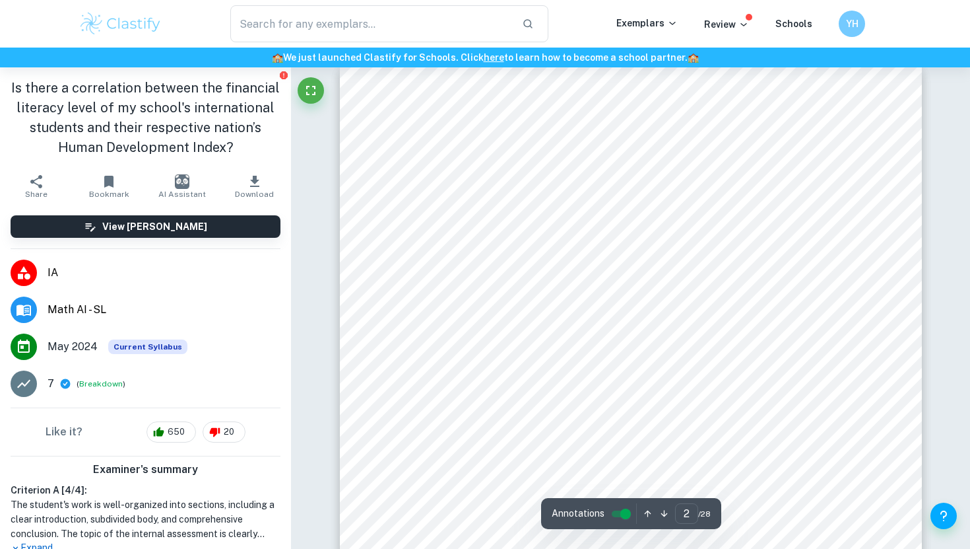
scroll to position [869, 0]
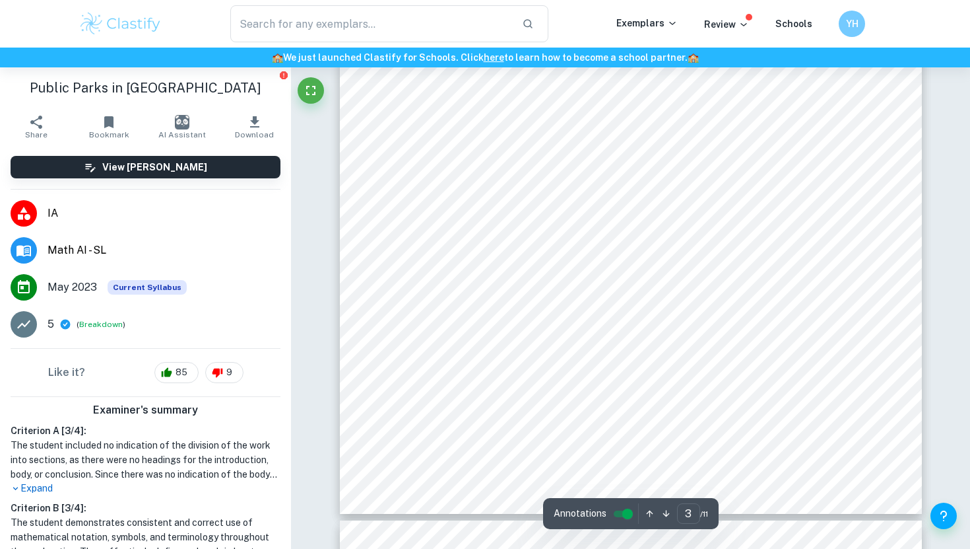
scroll to position [2058, 0]
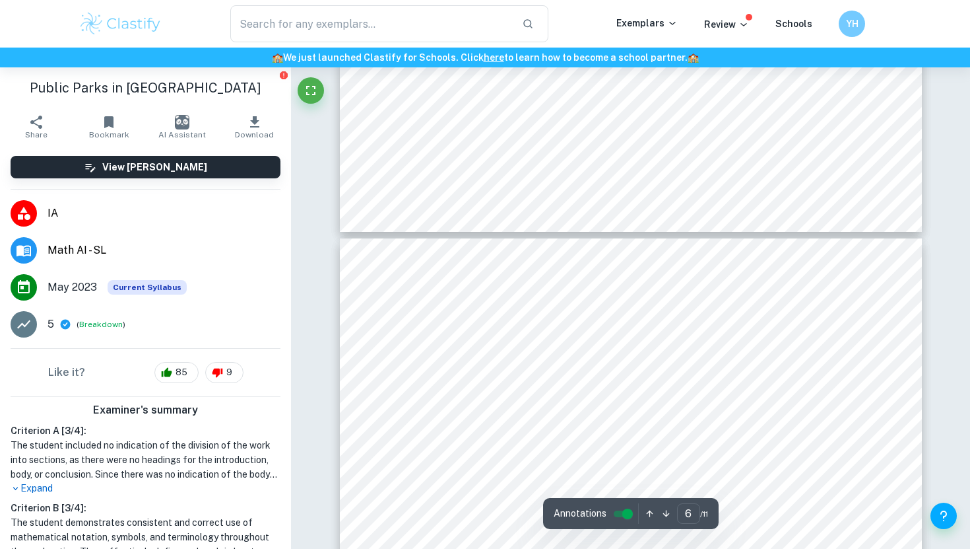
type input "7"
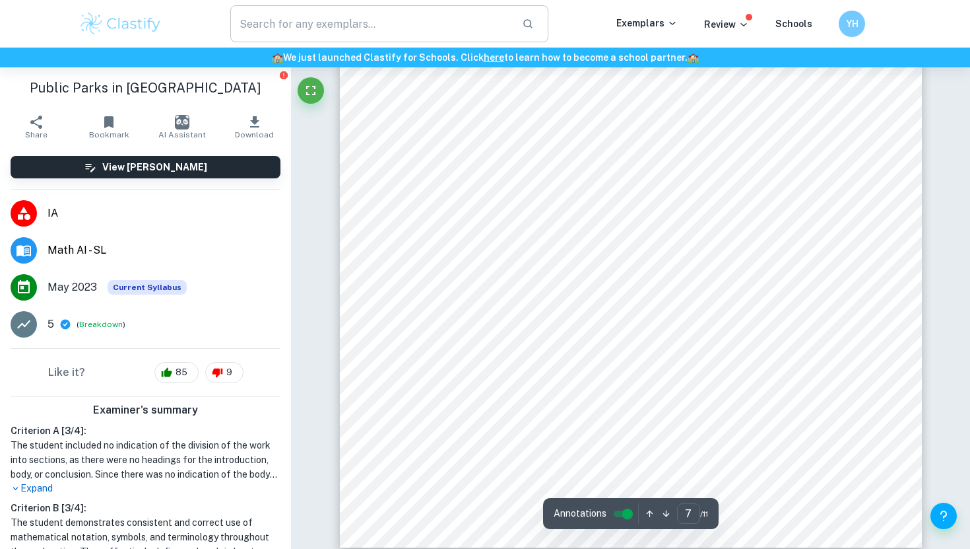
scroll to position [5083, 0]
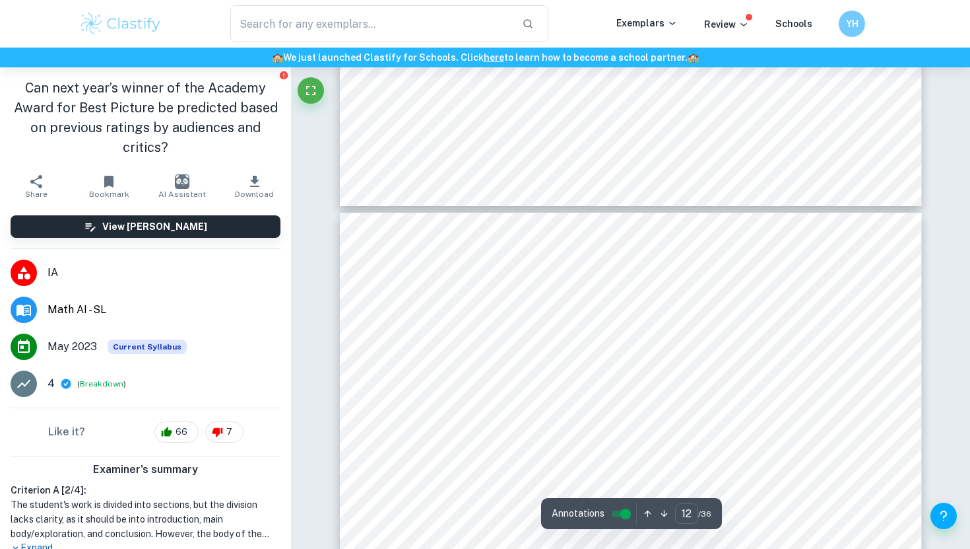
type input "13"
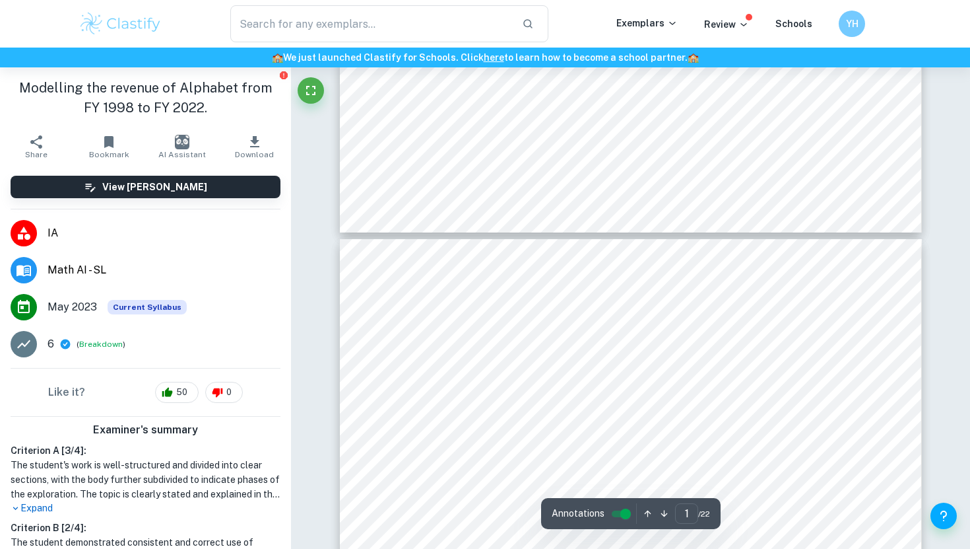
type input "2"
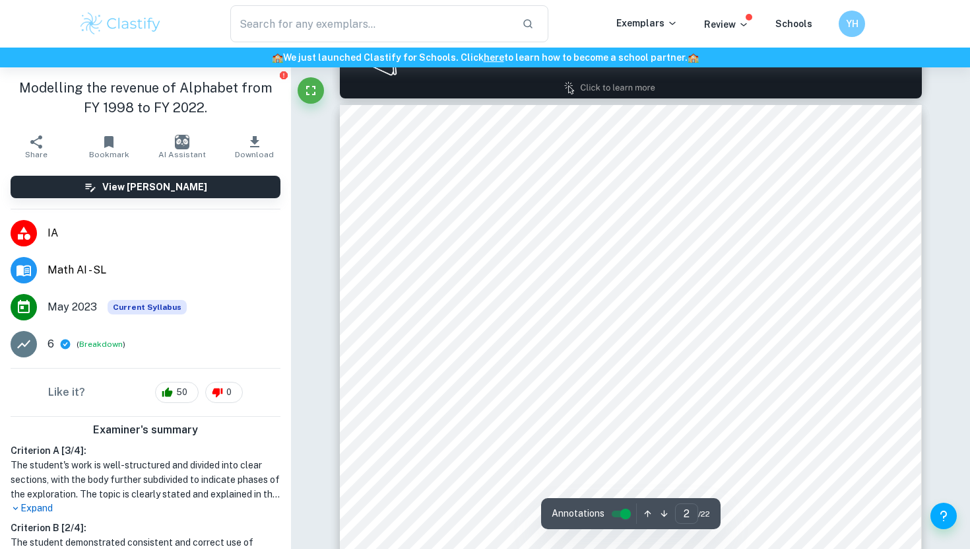
scroll to position [902, 0]
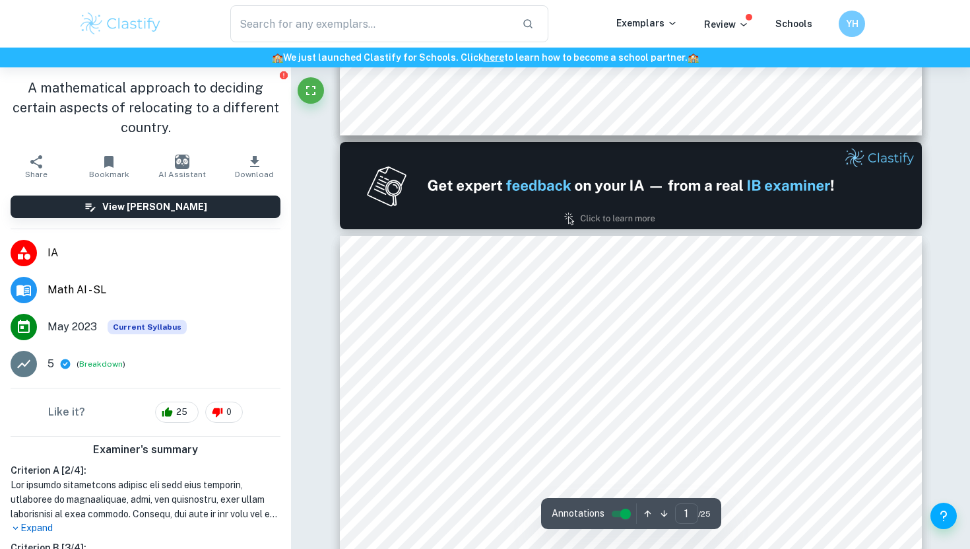
type input "2"
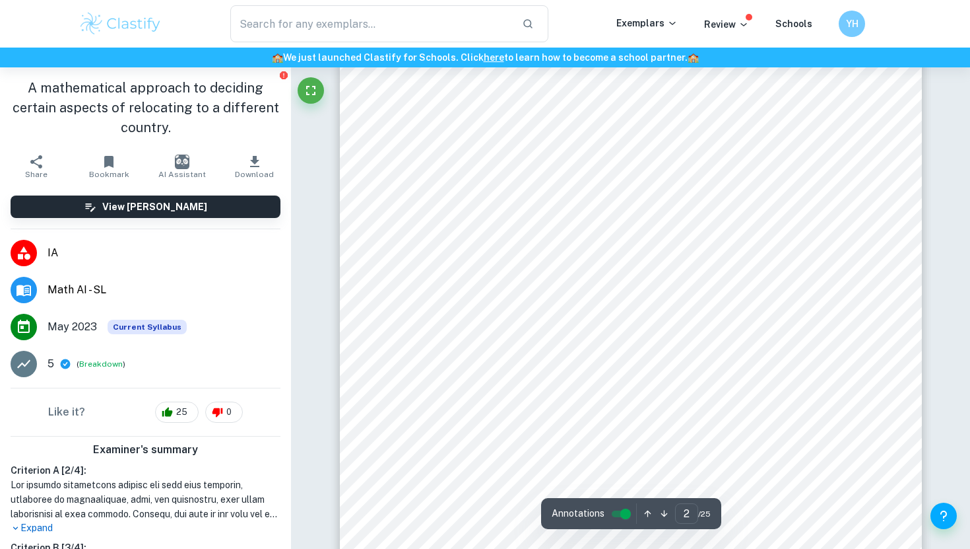
scroll to position [928, 0]
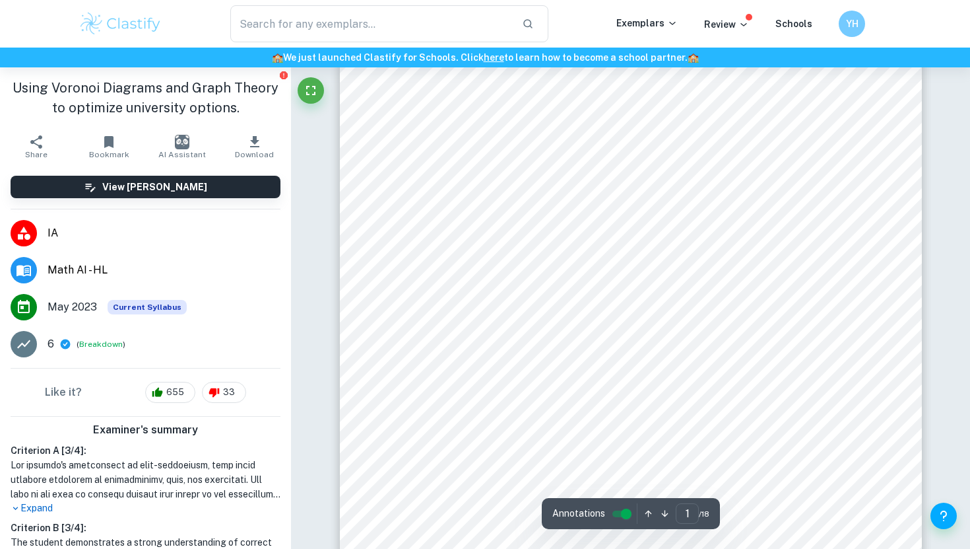
scroll to position [47, 0]
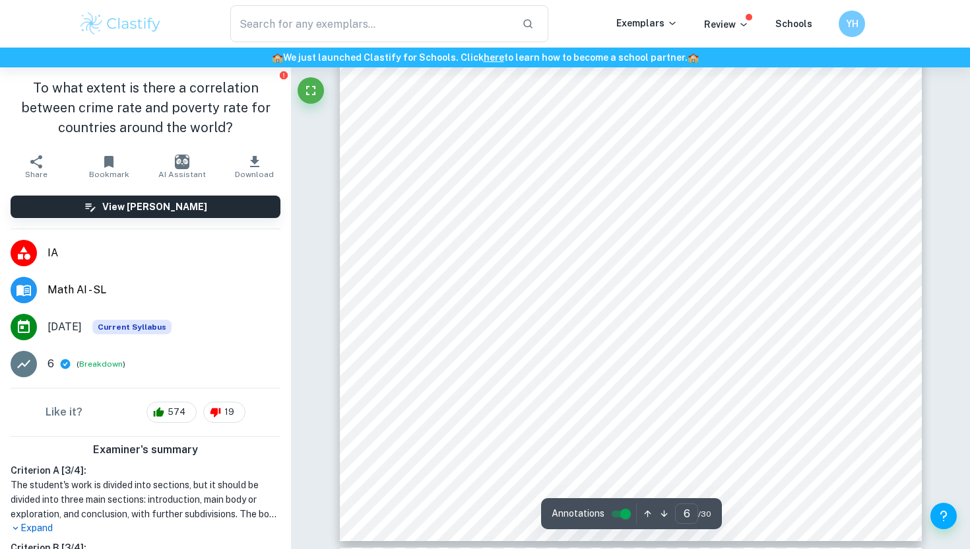
scroll to position [4338, 0]
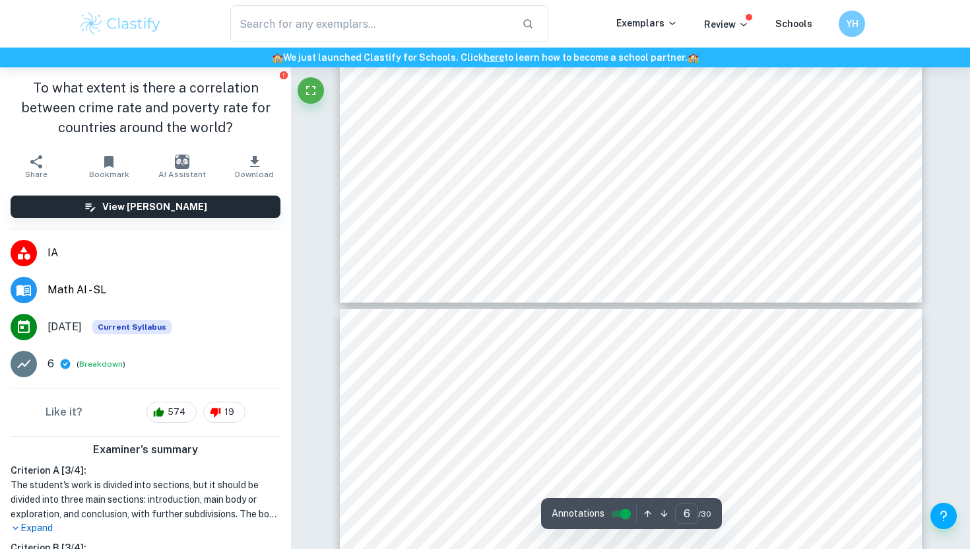
type input "7"
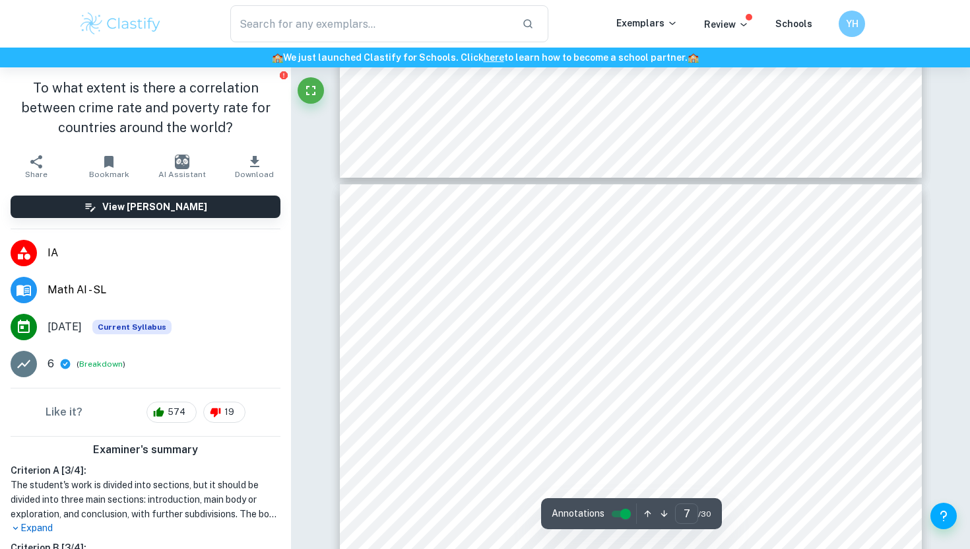
scroll to position [4577, 0]
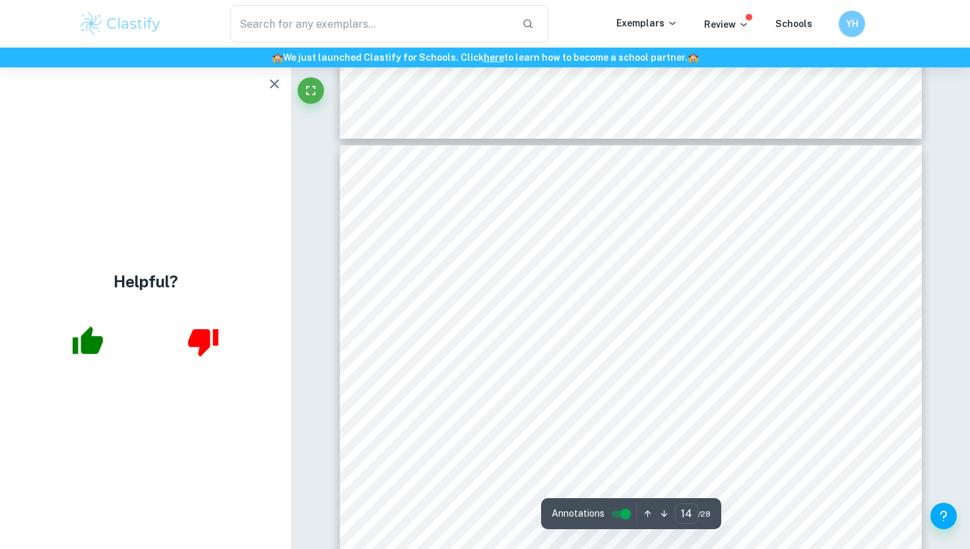
scroll to position [9908, 0]
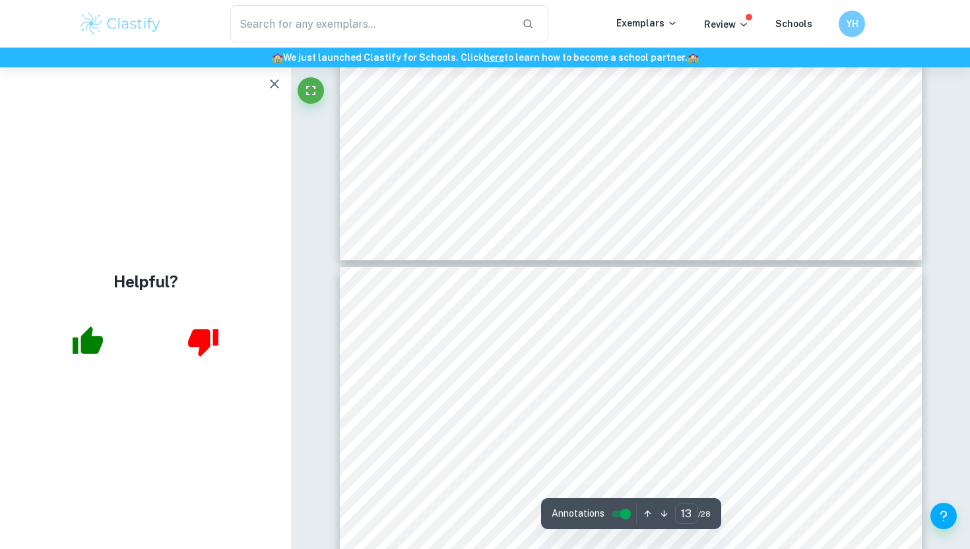
type input "14"
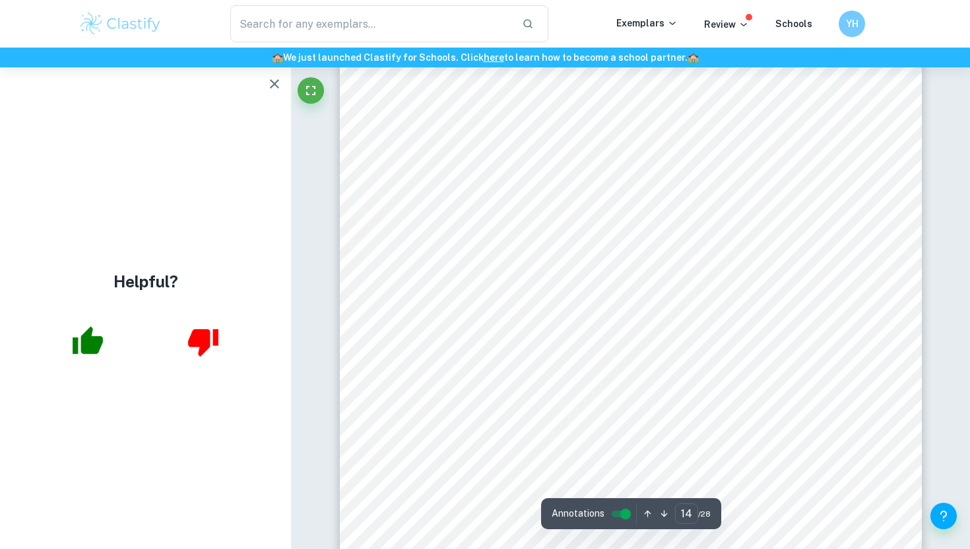
scroll to position [9993, 0]
